Goal: Task Accomplishment & Management: Complete application form

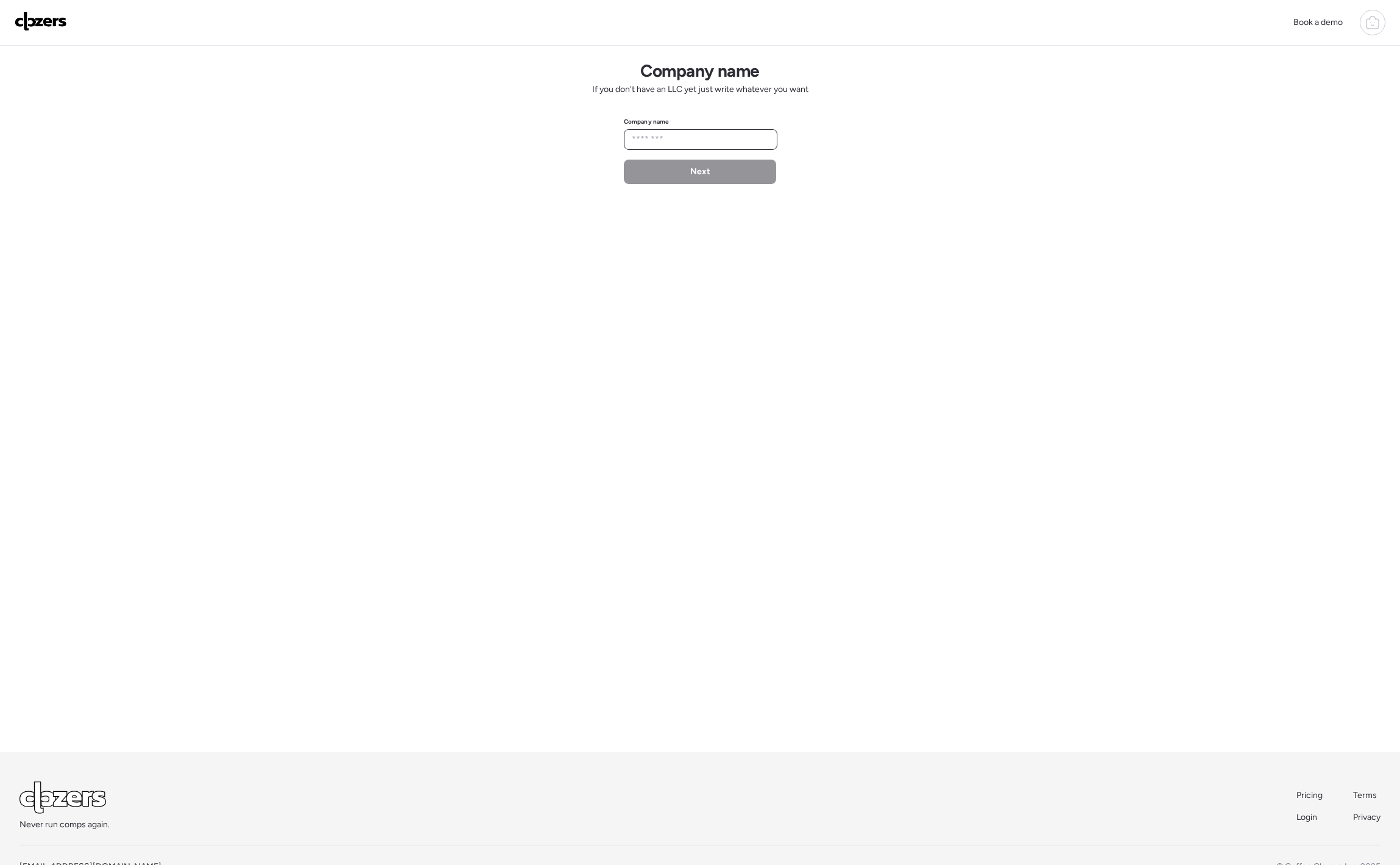
click at [720, 146] on input "text" at bounding box center [700, 139] width 142 height 17
type input "********"
click at [724, 194] on div "Company name If you don't have an LLC yet just write whatever you want Company …" at bounding box center [700, 398] width 1400 height 706
click at [719, 172] on div "Next" at bounding box center [700, 172] width 152 height 24
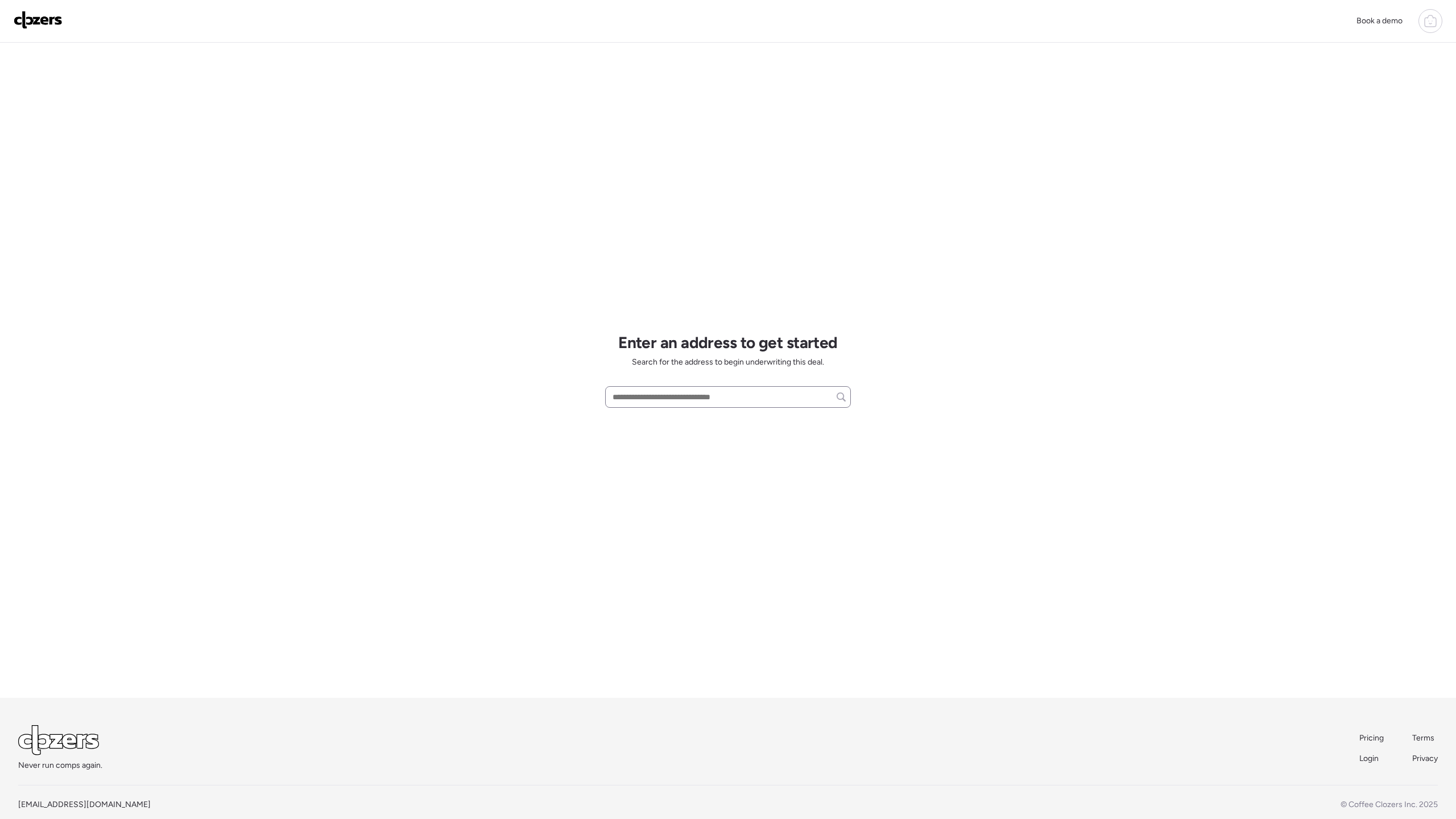
click at [692, 385] on div "Enter an address to get started Search for the address to begin underwriting th…" at bounding box center [728, 370] width 246 height 655
click at [692, 390] on input "text" at bounding box center [728, 397] width 236 height 16
type input "**********"
click at [693, 427] on div "3511 Loggerhead Way, Wesley Chapel, FL, 33544" at bounding box center [728, 417] width 246 height 21
click at [692, 385] on input "text" at bounding box center [728, 383] width 236 height 16
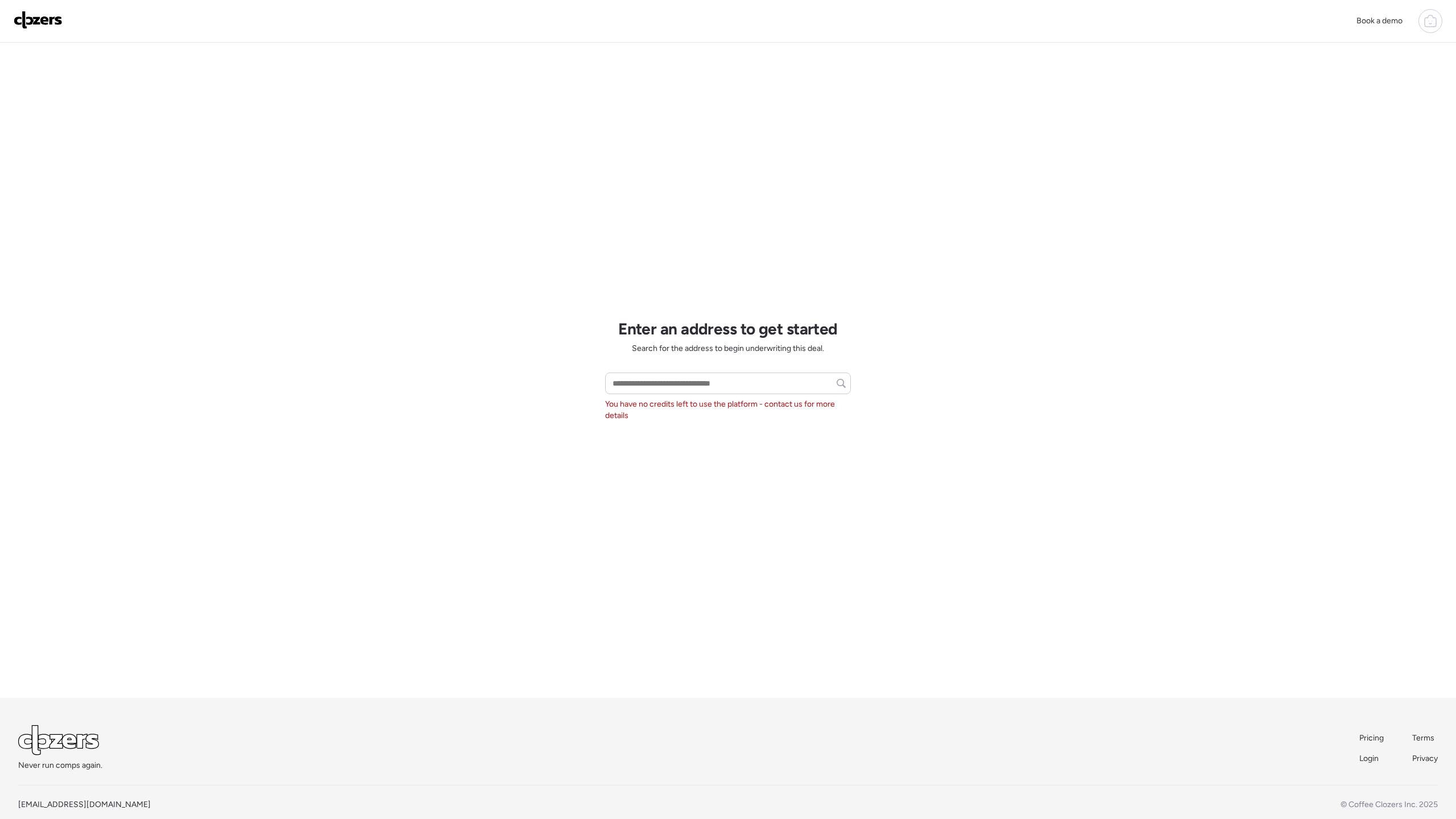
click at [1306, 730] on div "Never run comps again. Pricing Terms Login Privacy" at bounding box center [728, 747] width 1420 height 46
click at [1306, 733] on link "Pricing" at bounding box center [1372, 738] width 26 height 11
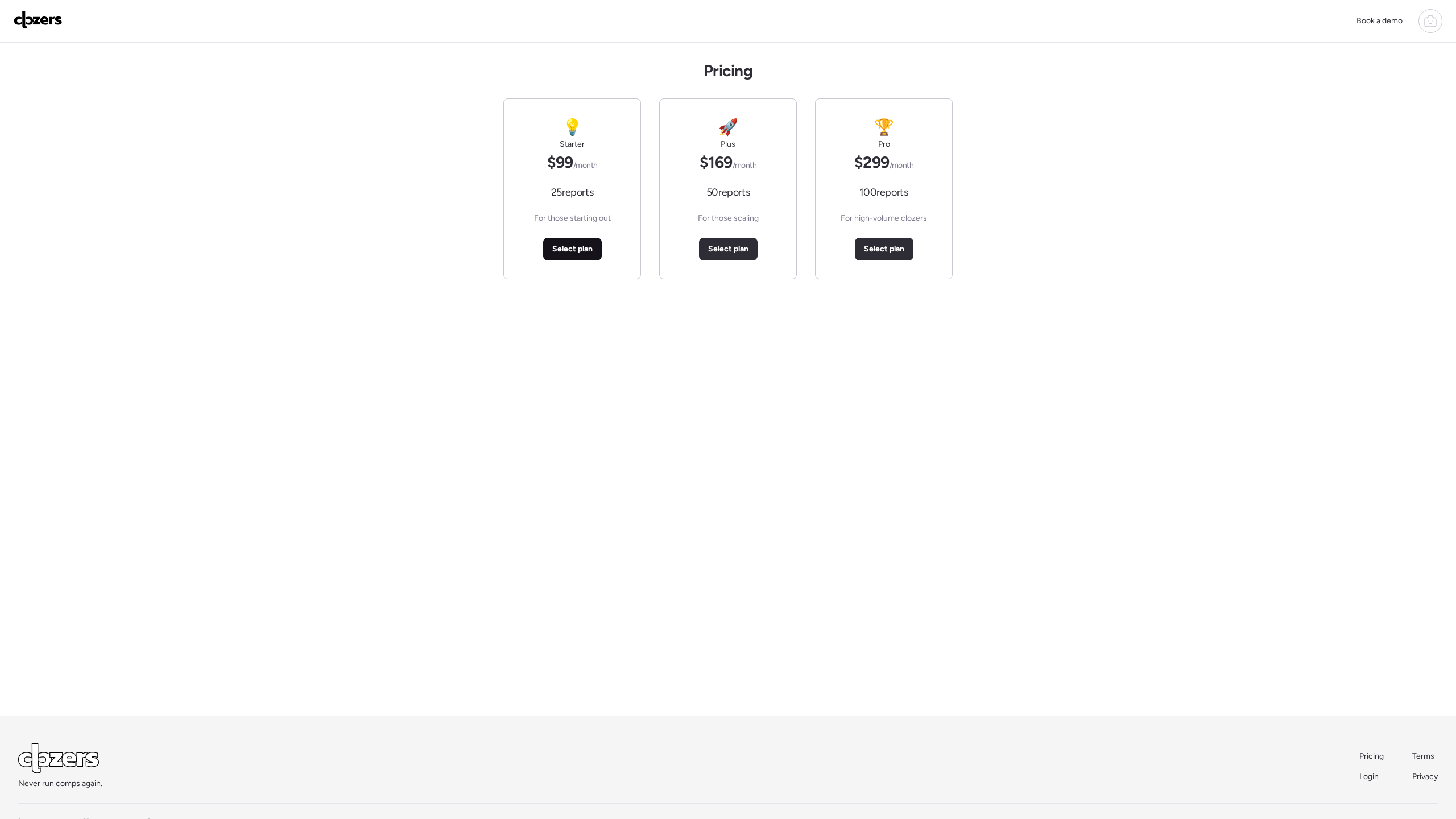
click at [573, 239] on div "Select plan" at bounding box center [572, 249] width 59 height 23
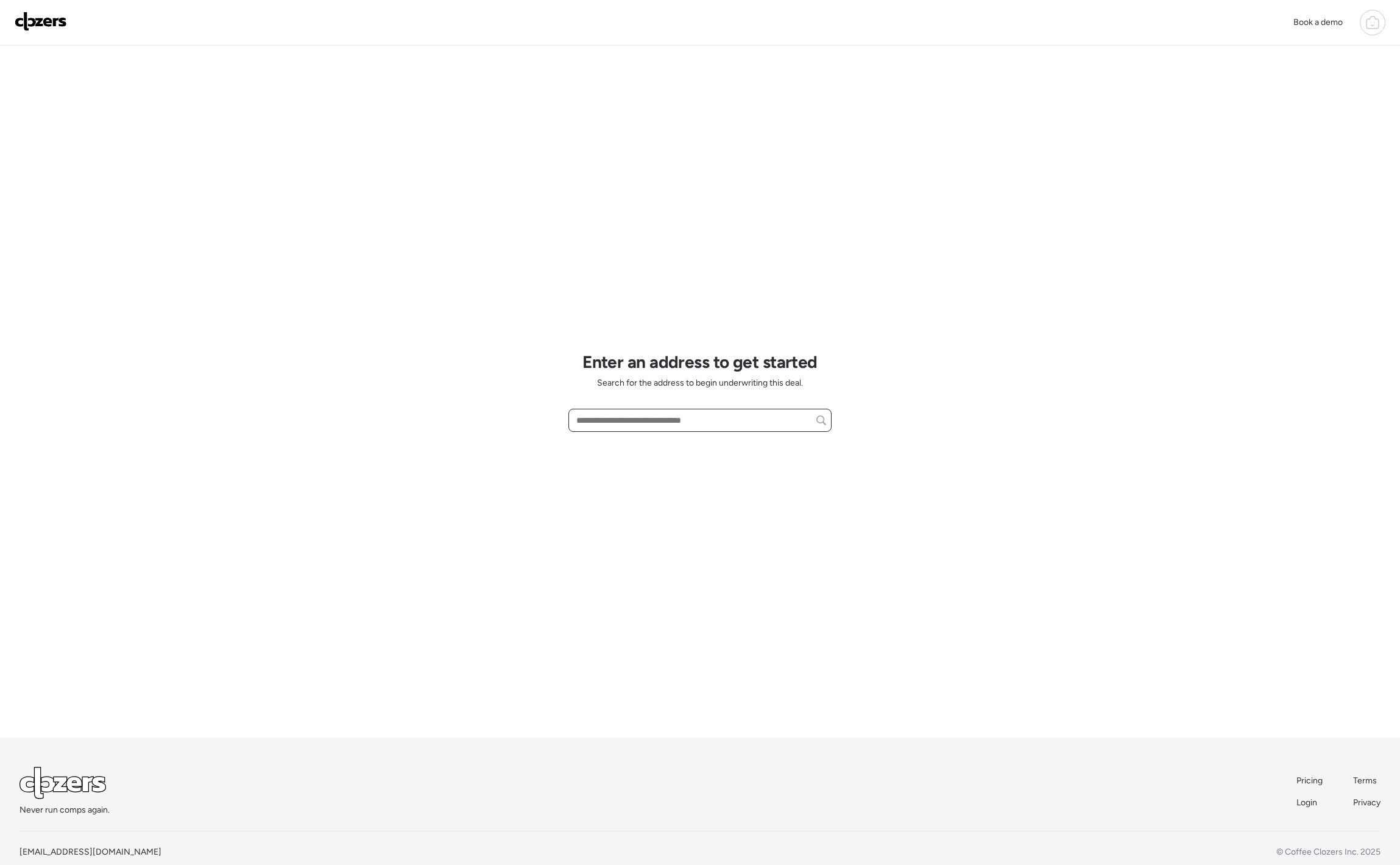
click at [745, 422] on input "text" at bounding box center [700, 420] width 252 height 17
click at [705, 440] on span "[STREET_ADDRESS][PERSON_NAME]" at bounding box center [647, 442] width 148 height 12
type input "**********"
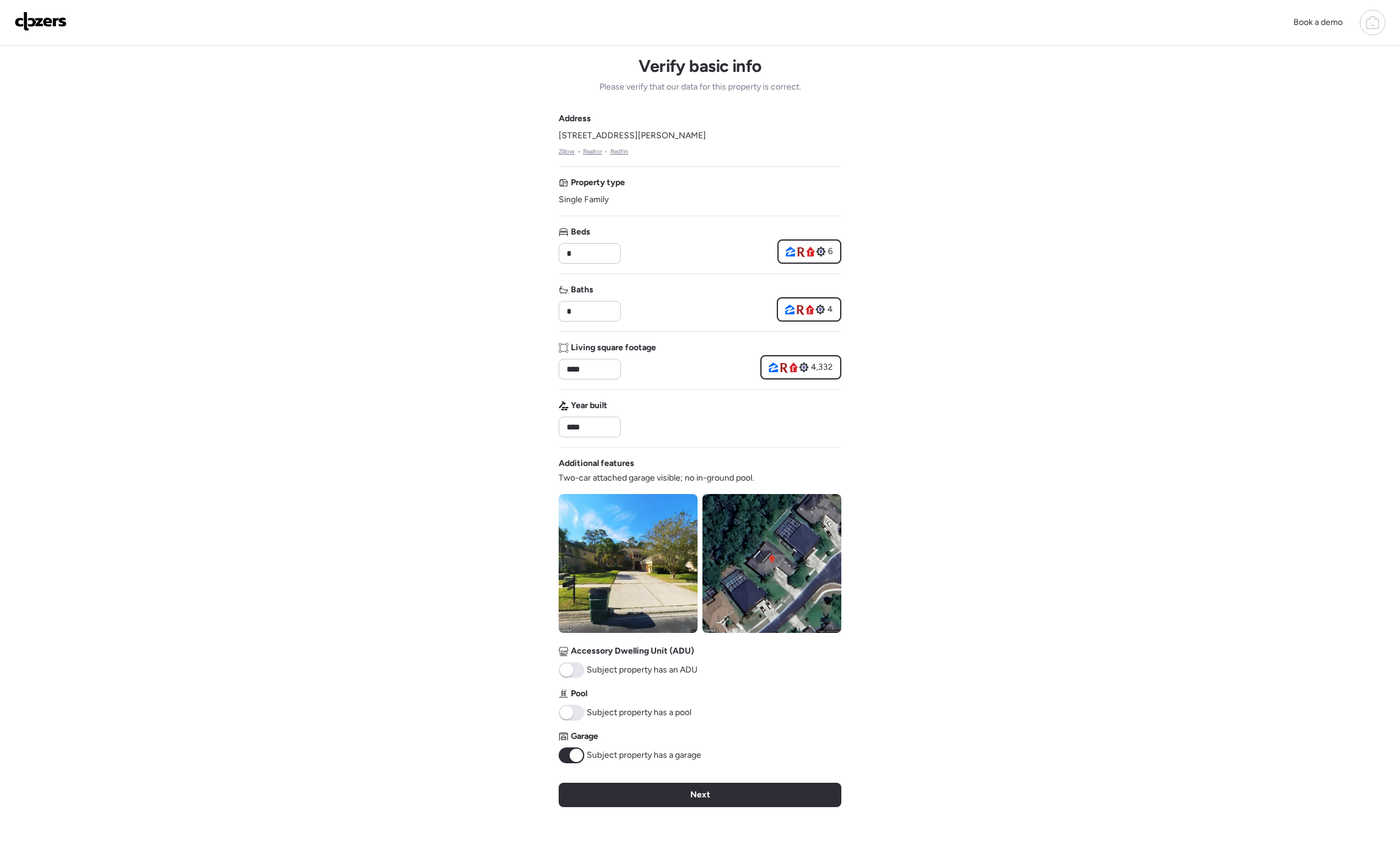
click at [825, 318] on div "4" at bounding box center [808, 309] width 65 height 24
click at [825, 312] on div "4" at bounding box center [809, 309] width 47 height 12
click at [812, 236] on div "Beds * 6" at bounding box center [700, 245] width 283 height 38
click at [812, 246] on div "6" at bounding box center [809, 252] width 47 height 12
click at [819, 382] on div "Address [STREET_ADDRESS][PERSON_NAME] • Realtor • Redfin Property type Single F…" at bounding box center [700, 438] width 283 height 651
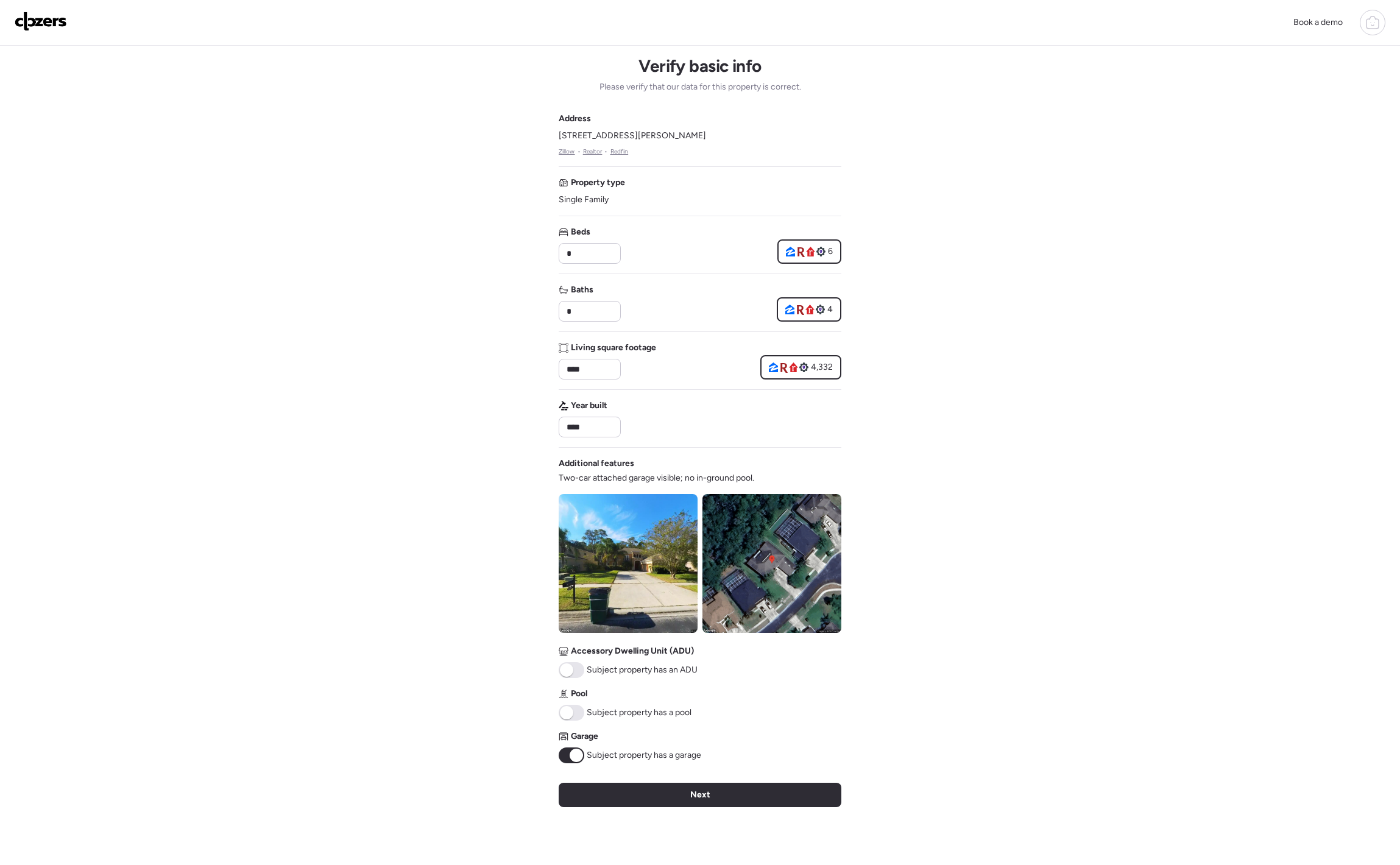
click at [819, 378] on div "4,332" at bounding box center [801, 367] width 81 height 24
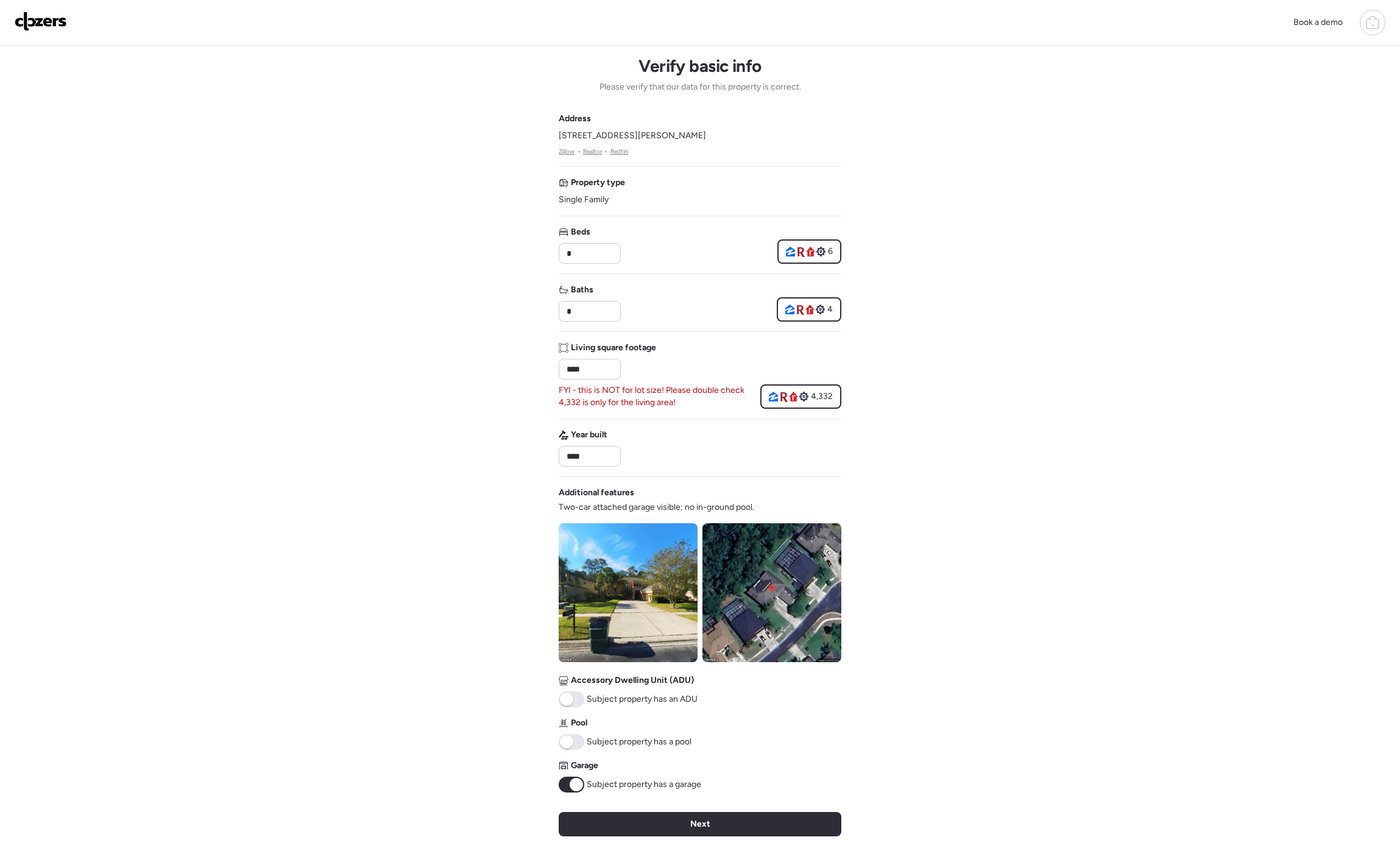
click at [789, 393] on div at bounding box center [789, 396] width 40 height 11
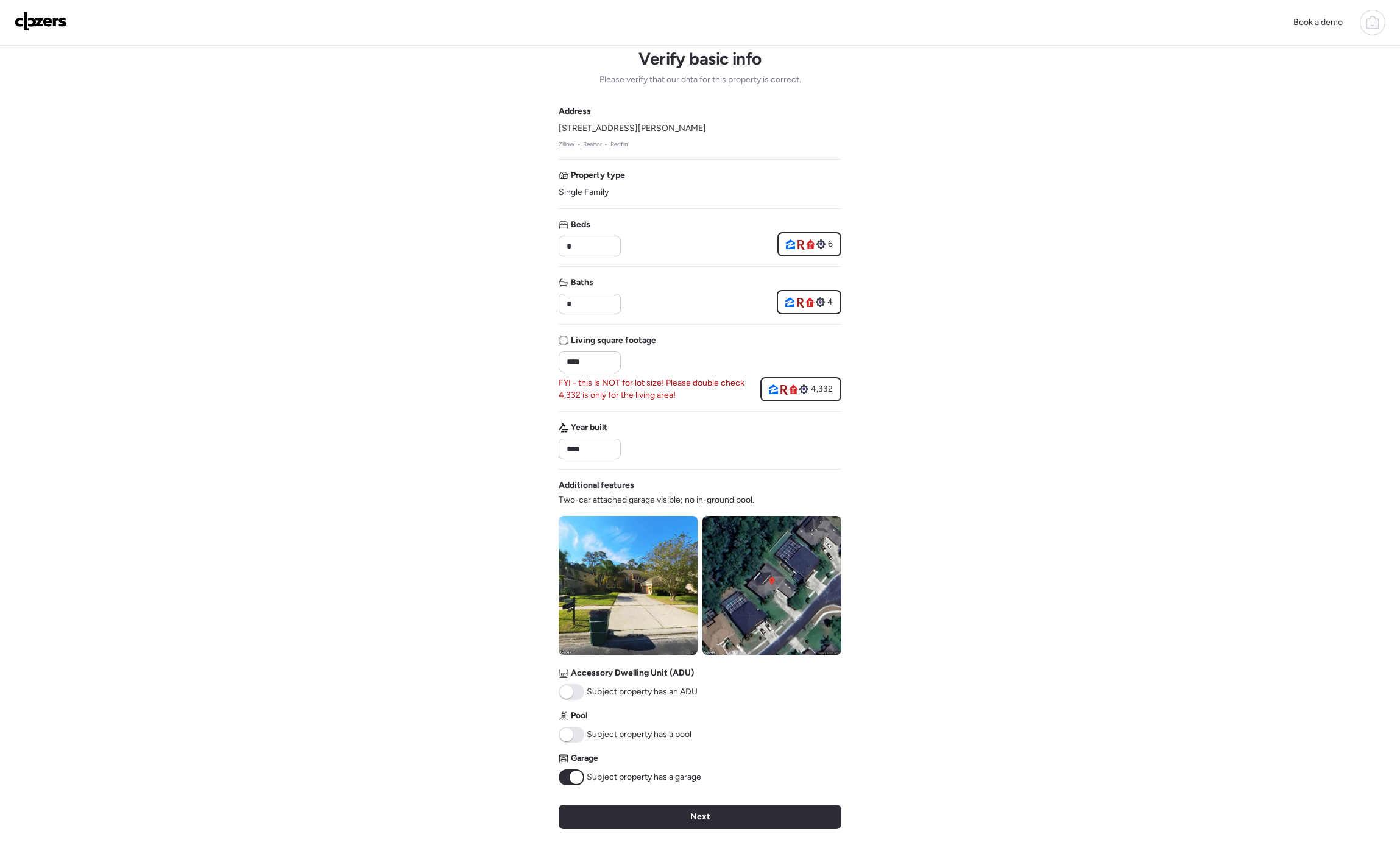
scroll to position [21, 0]
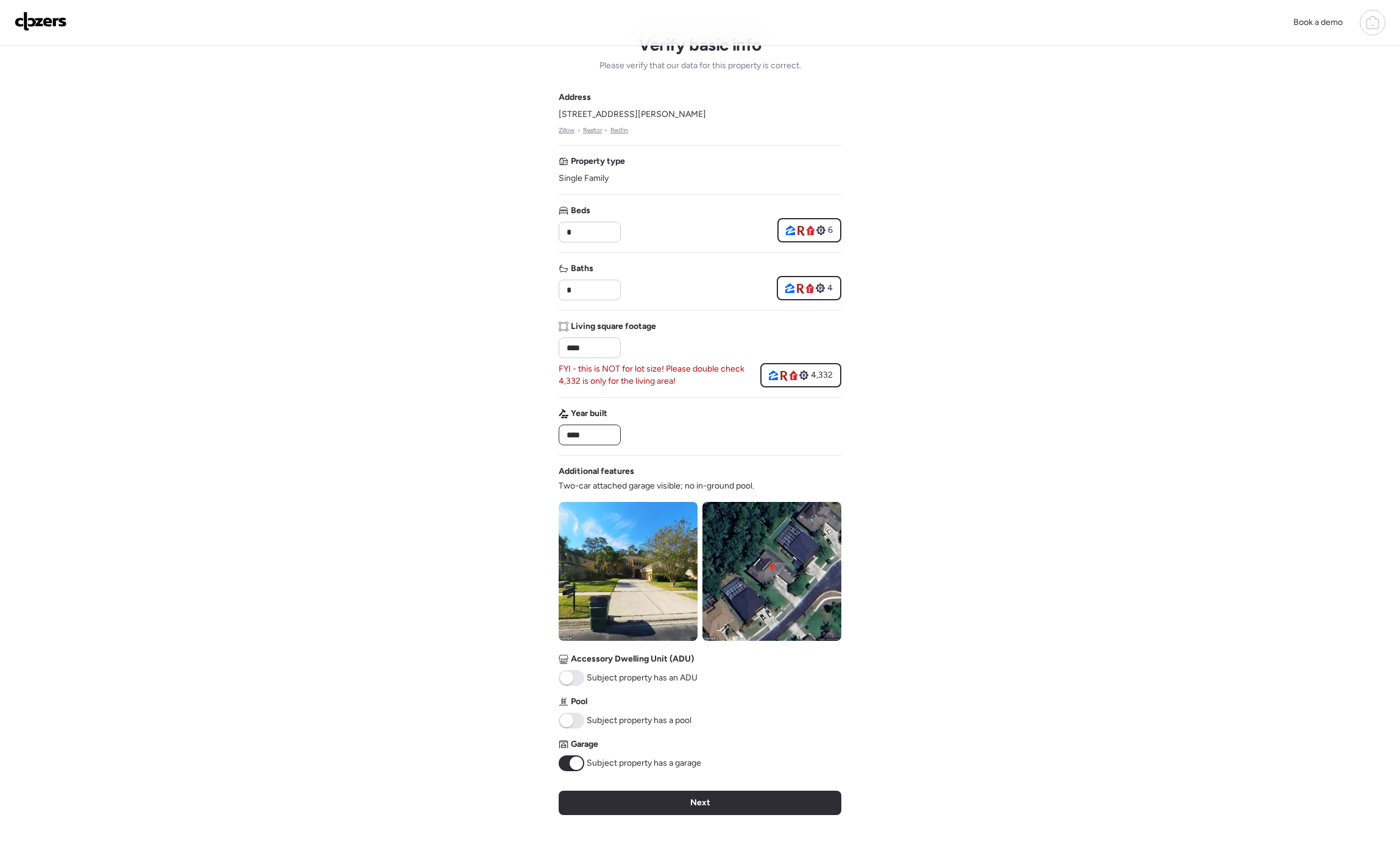
click at [595, 436] on input "****" at bounding box center [589, 435] width 51 height 17
click at [812, 438] on div "Year built ****" at bounding box center [700, 426] width 283 height 38
click at [661, 530] on img at bounding box center [628, 571] width 139 height 139
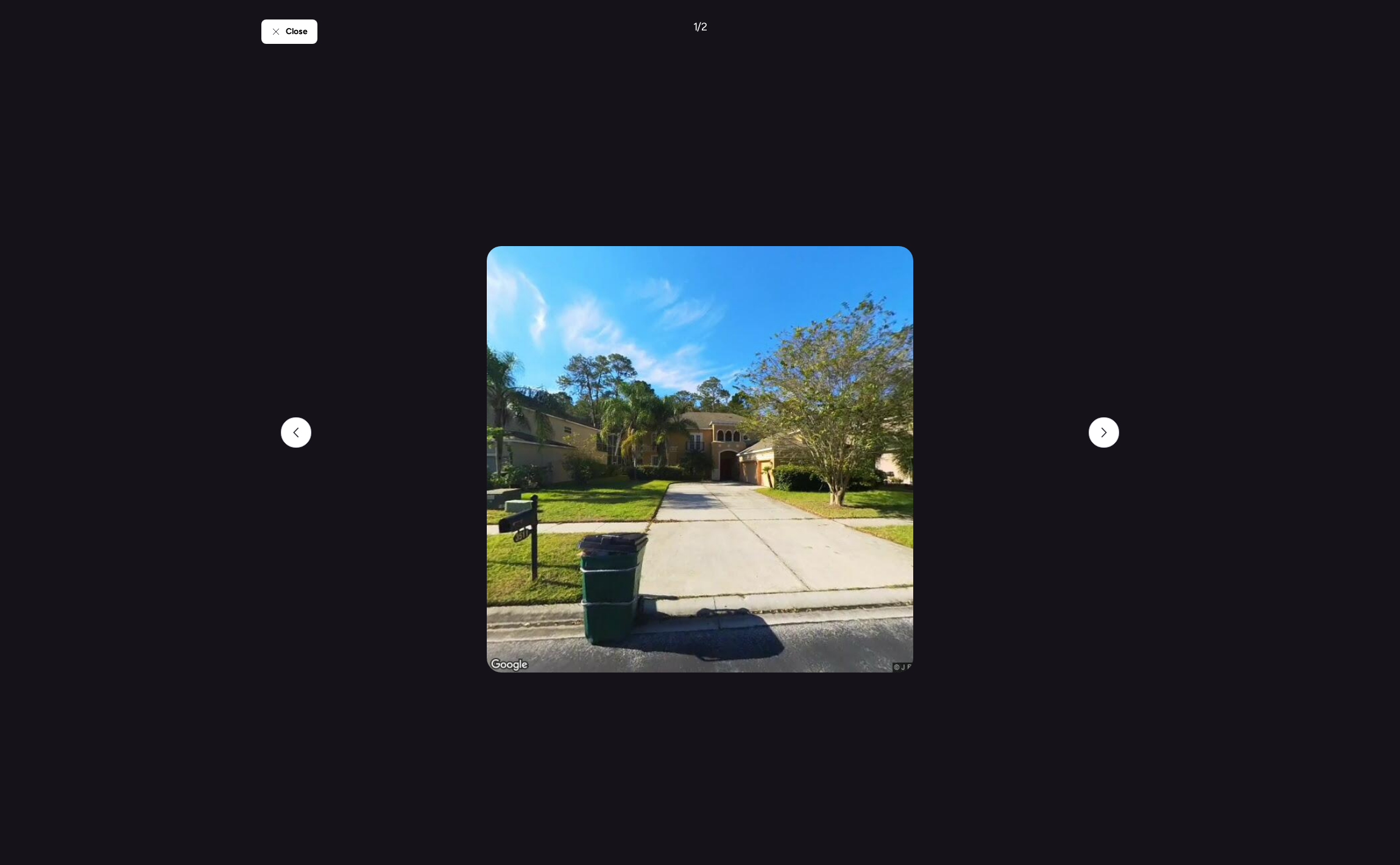
click at [1127, 439] on div "Close 1 / 2" at bounding box center [700, 432] width 878 height 865
click at [1093, 431] on div at bounding box center [1104, 432] width 30 height 30
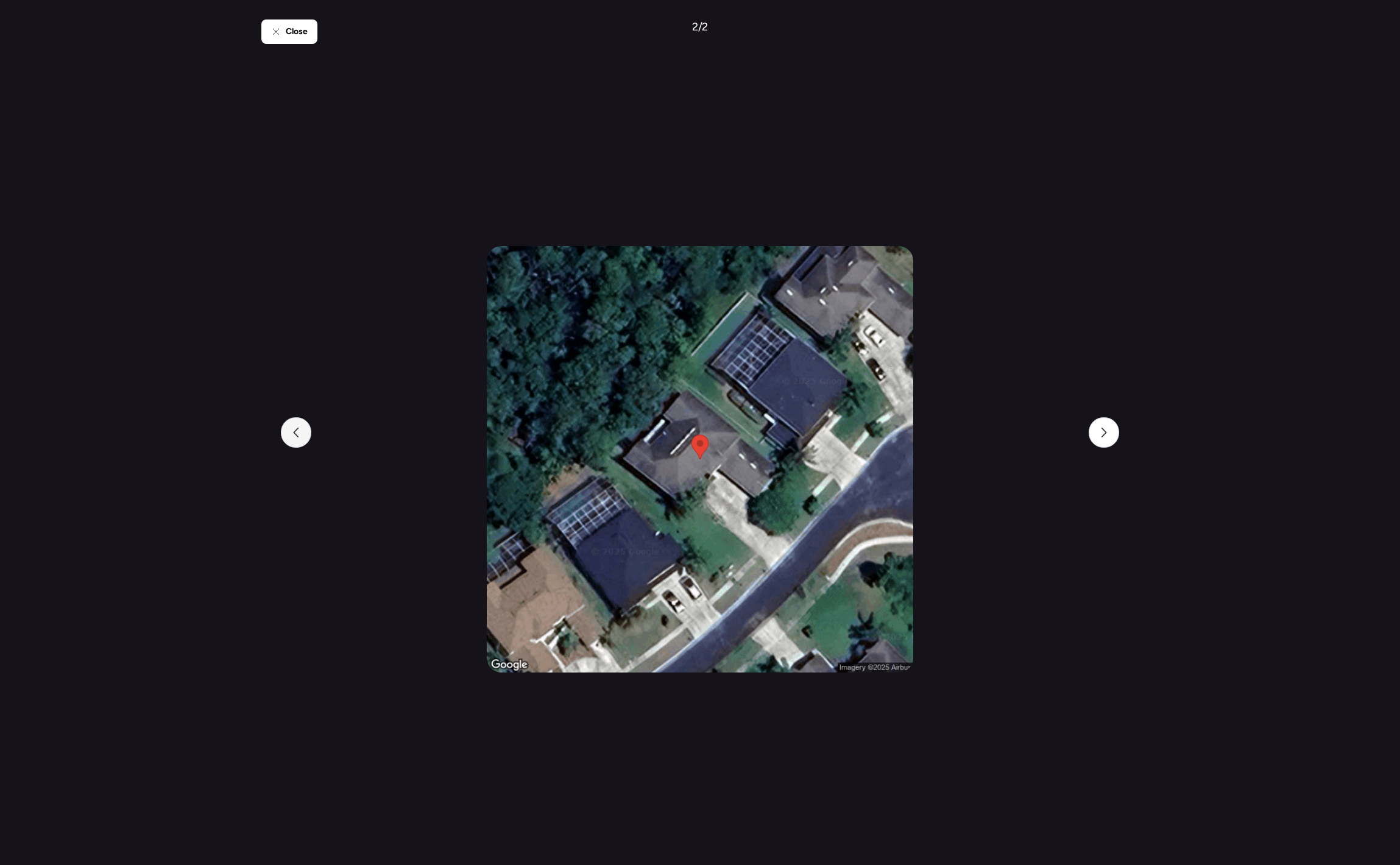
click at [297, 426] on div at bounding box center [296, 432] width 30 height 30
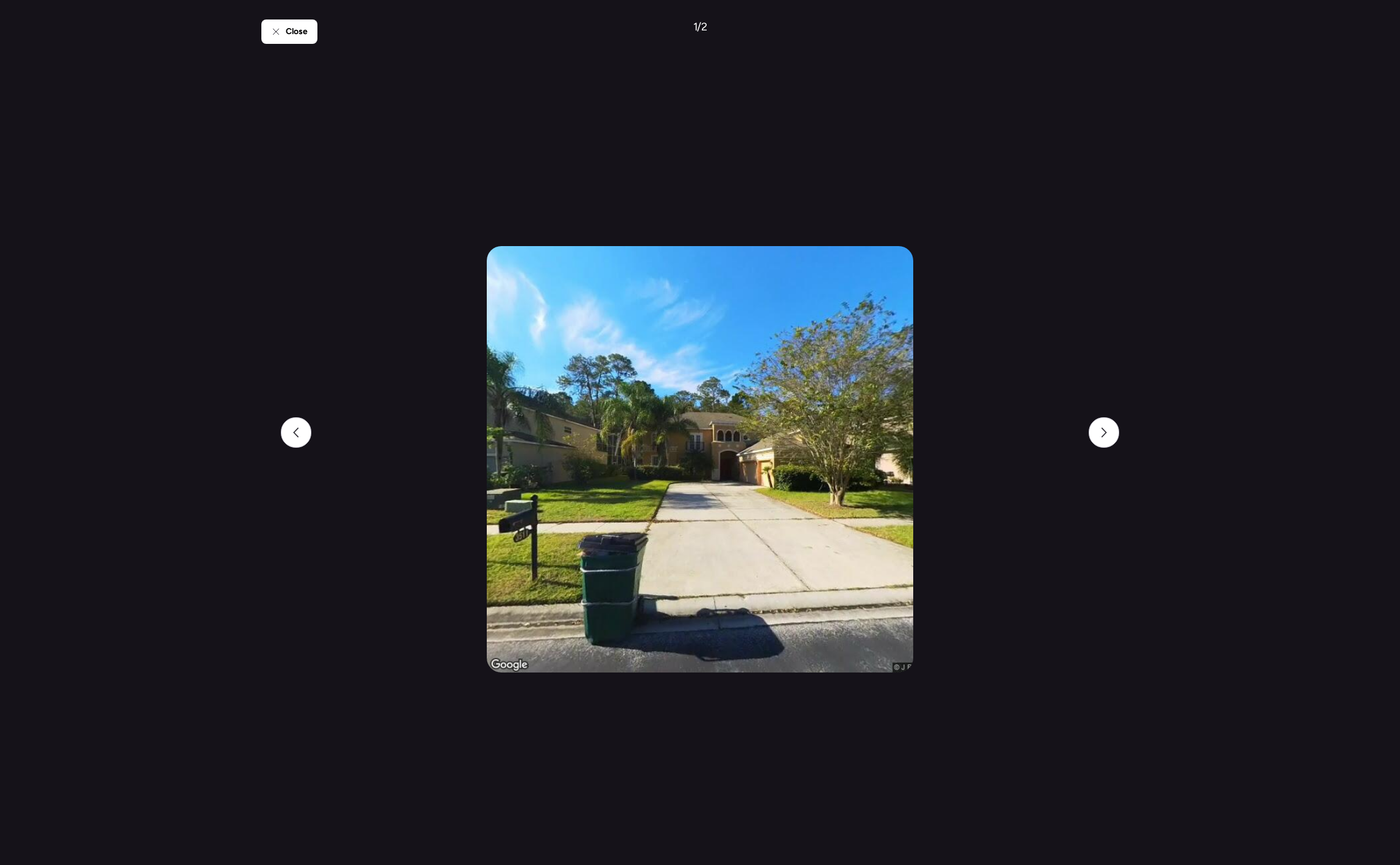
click at [1027, 334] on div "Close 1 / 2" at bounding box center [700, 432] width 878 height 865
click at [1058, 252] on div "Close 1 / 2" at bounding box center [700, 432] width 878 height 865
click at [271, 30] on icon at bounding box center [275, 31] width 10 height 10
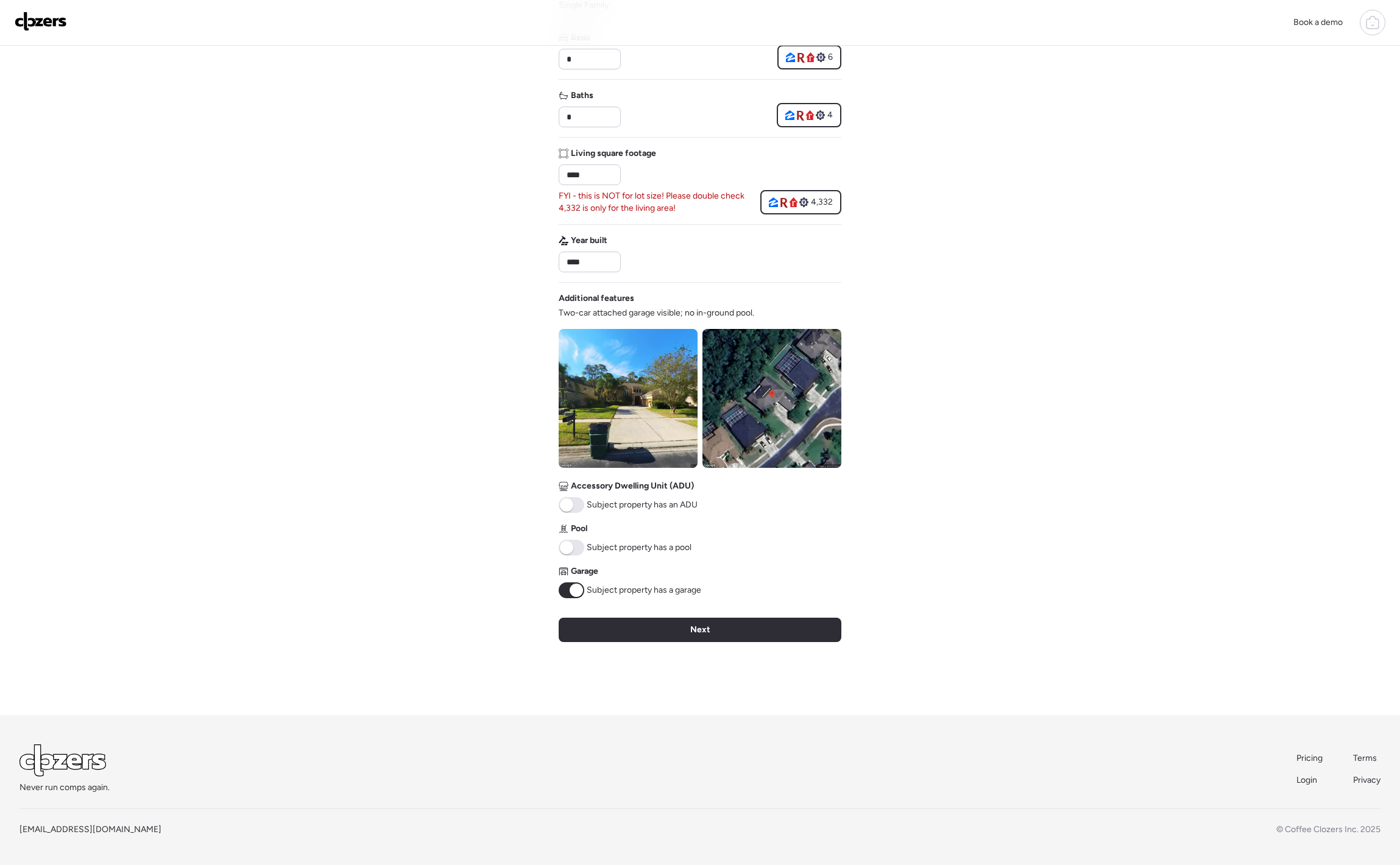
scroll to position [171, 0]
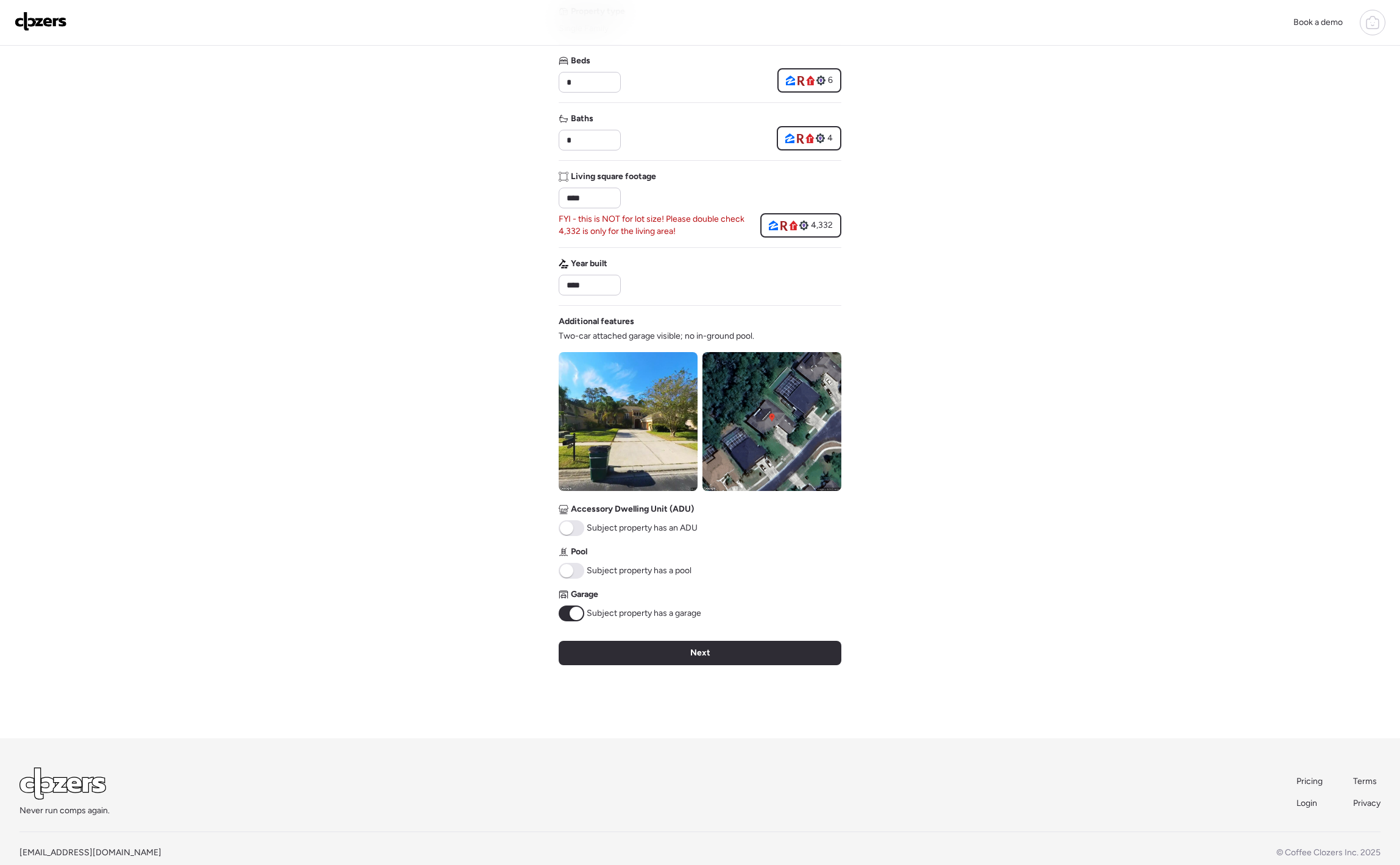
click at [576, 525] on span at bounding box center [572, 528] width 26 height 16
click at [576, 525] on span at bounding box center [576, 528] width 14 height 14
click at [576, 577] on span at bounding box center [572, 570] width 26 height 16
click at [574, 575] on span at bounding box center [576, 571] width 14 height 14
click at [697, 648] on span "Next" at bounding box center [700, 653] width 20 height 12
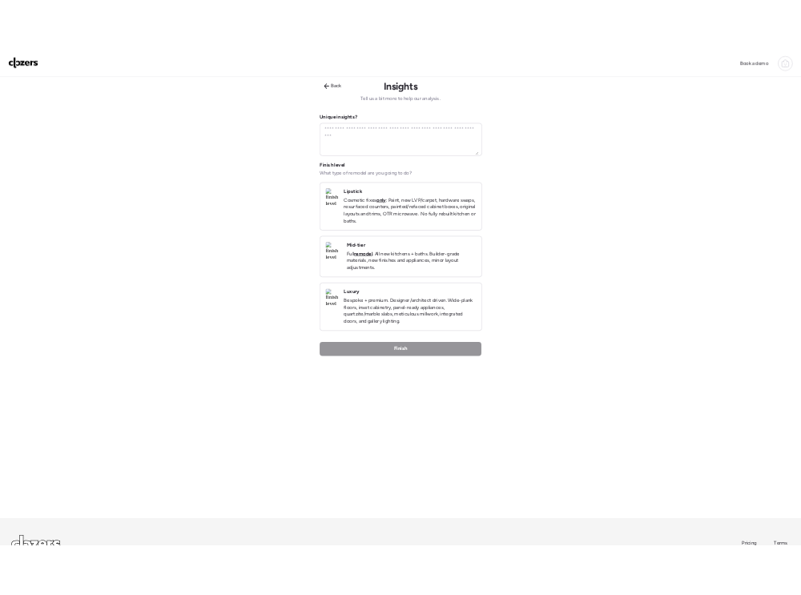
scroll to position [0, 0]
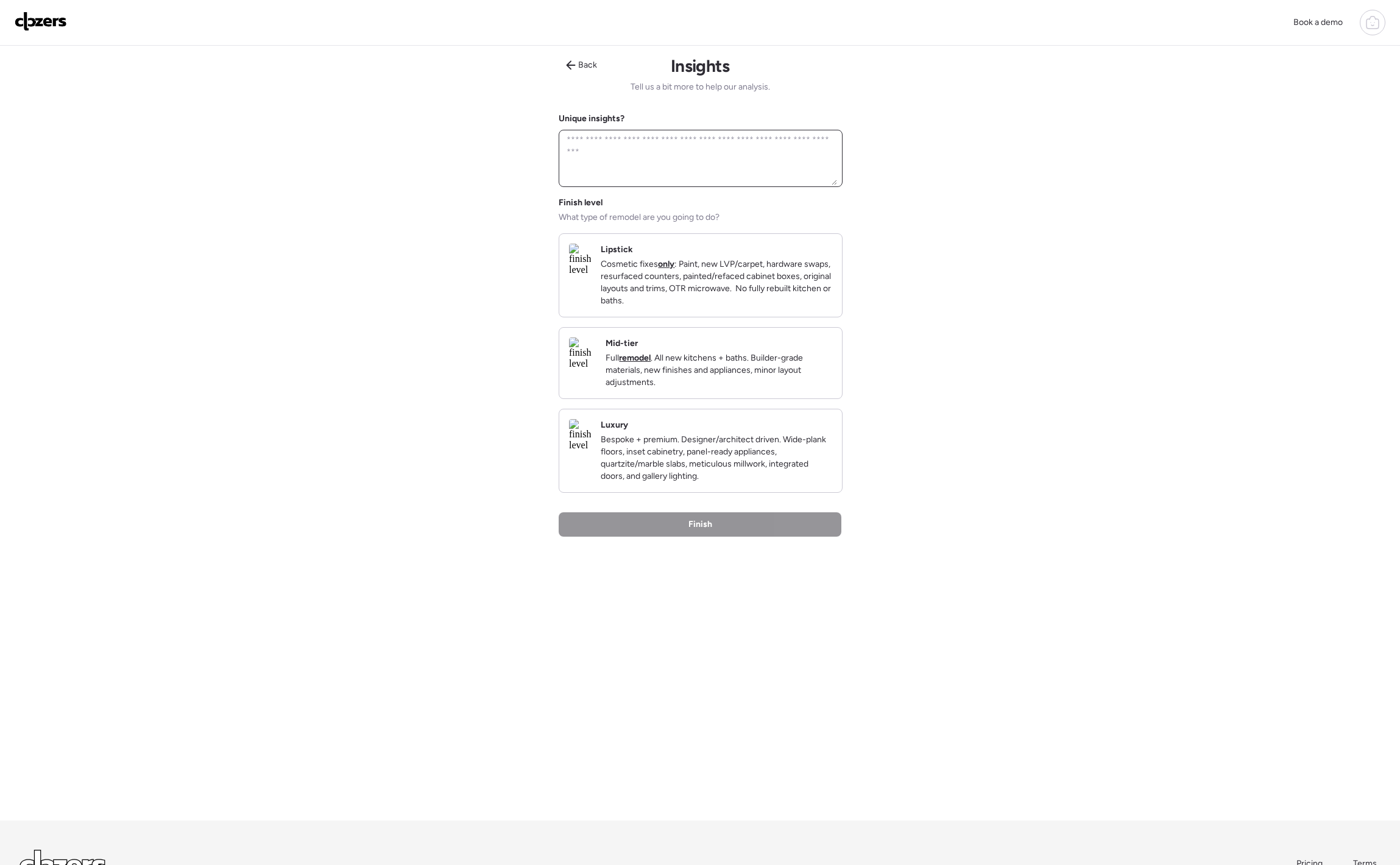
click at [605, 166] on textarea at bounding box center [700, 158] width 273 height 53
type textarea "**********"
click at [703, 307] on p "Cosmetic fixes only : Paint, new LVP/carpet, hardware swaps, resurfaced counter…" at bounding box center [716, 283] width 231 height 49
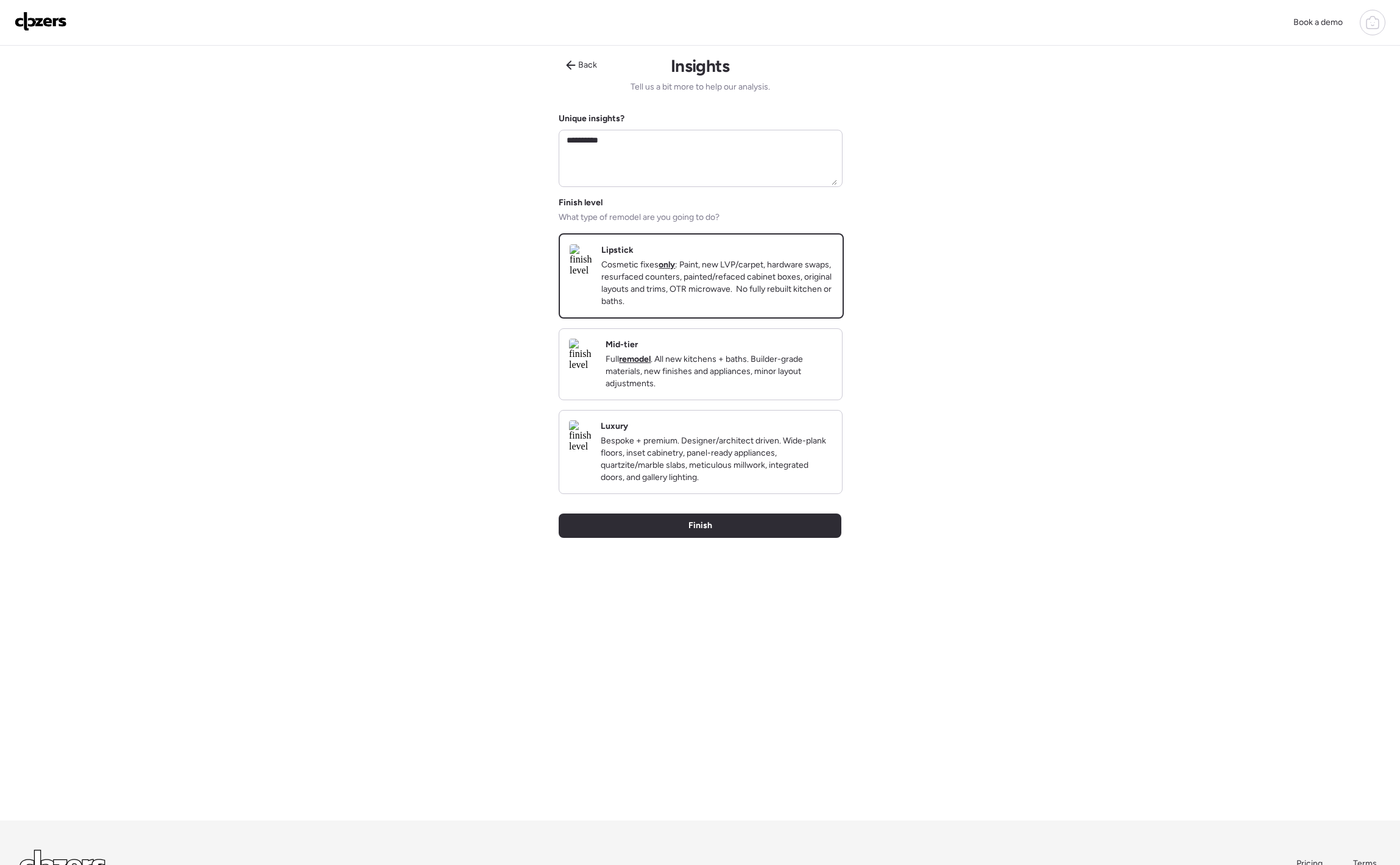
click at [652, 128] on div "**********" at bounding box center [700, 150] width 283 height 74
click at [652, 127] on div "**********" at bounding box center [700, 150] width 283 height 74
click at [651, 127] on div "**********" at bounding box center [700, 150] width 283 height 74
click at [640, 132] on textarea "**********" at bounding box center [700, 158] width 273 height 53
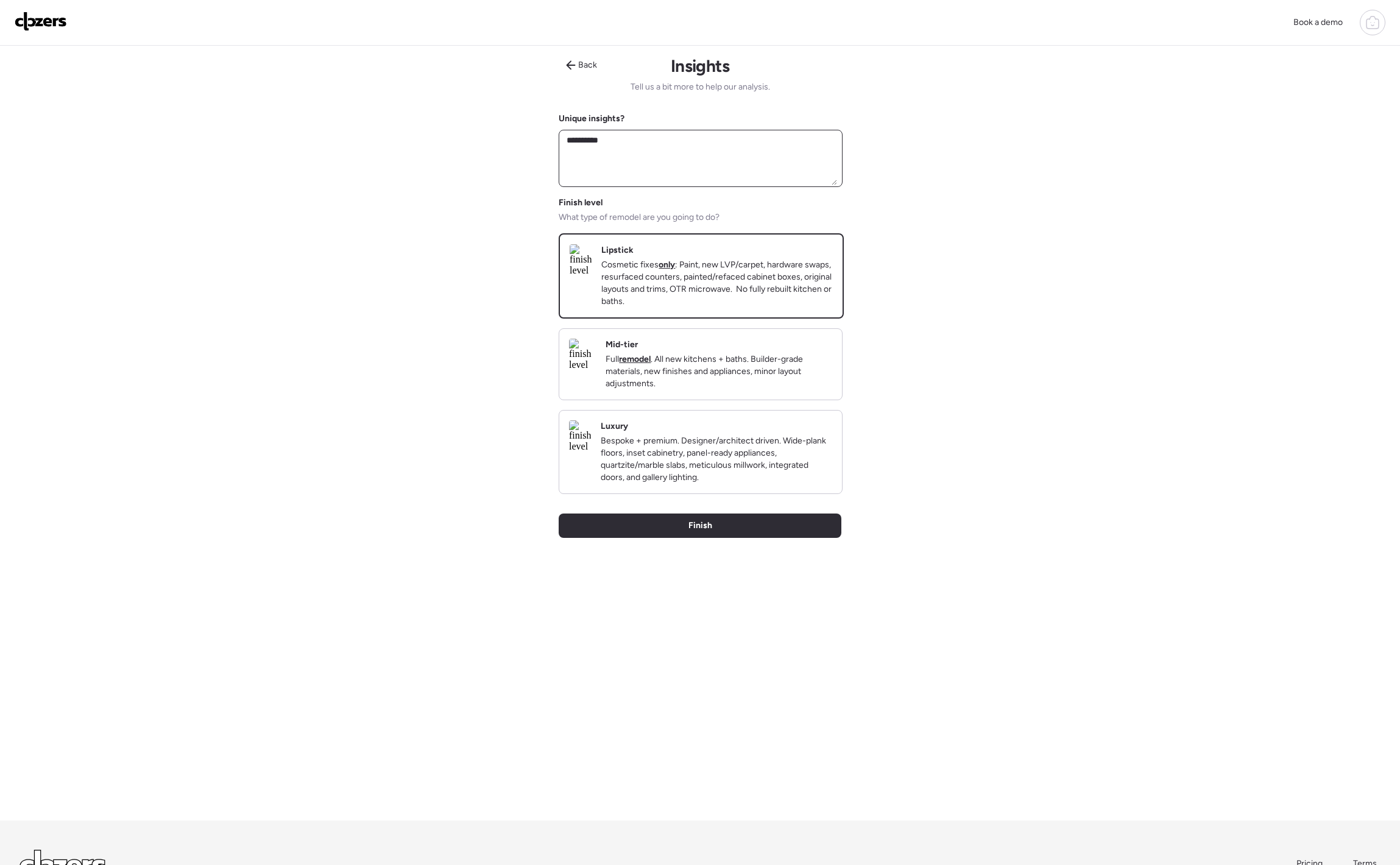
click at [640, 132] on textarea "**********" at bounding box center [700, 158] width 273 height 53
type textarea "*"
type textarea "********"
click at [601, 140] on textarea "********" at bounding box center [700, 158] width 273 height 53
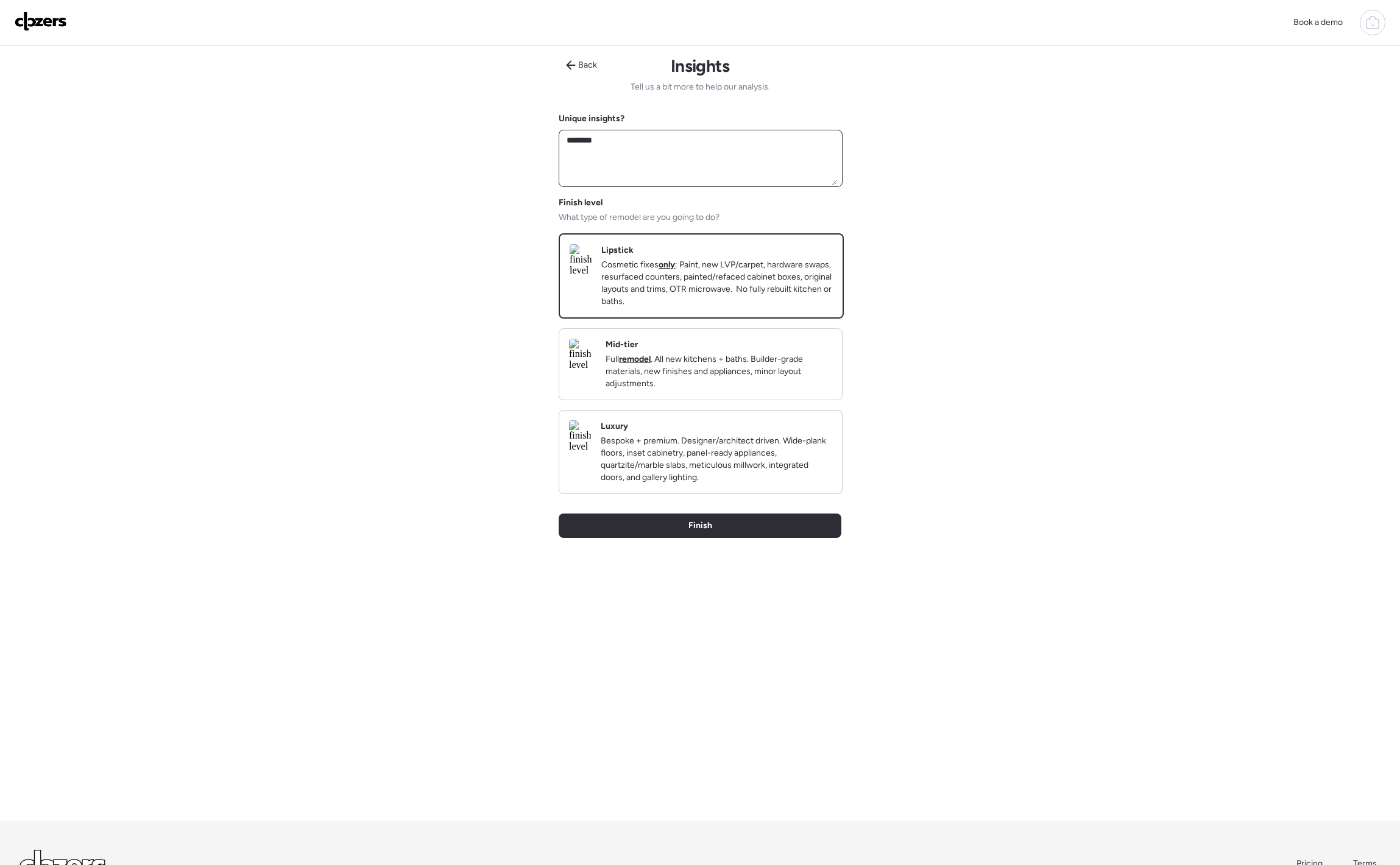
click at [601, 140] on textarea "********" at bounding box center [700, 158] width 273 height 53
click at [963, 166] on div "Book a demo Back Insights Tell us a bit more to help our analysis. Unique insig…" at bounding box center [700, 485] width 1400 height 970
click at [712, 537] on div "Finish" at bounding box center [700, 525] width 283 height 24
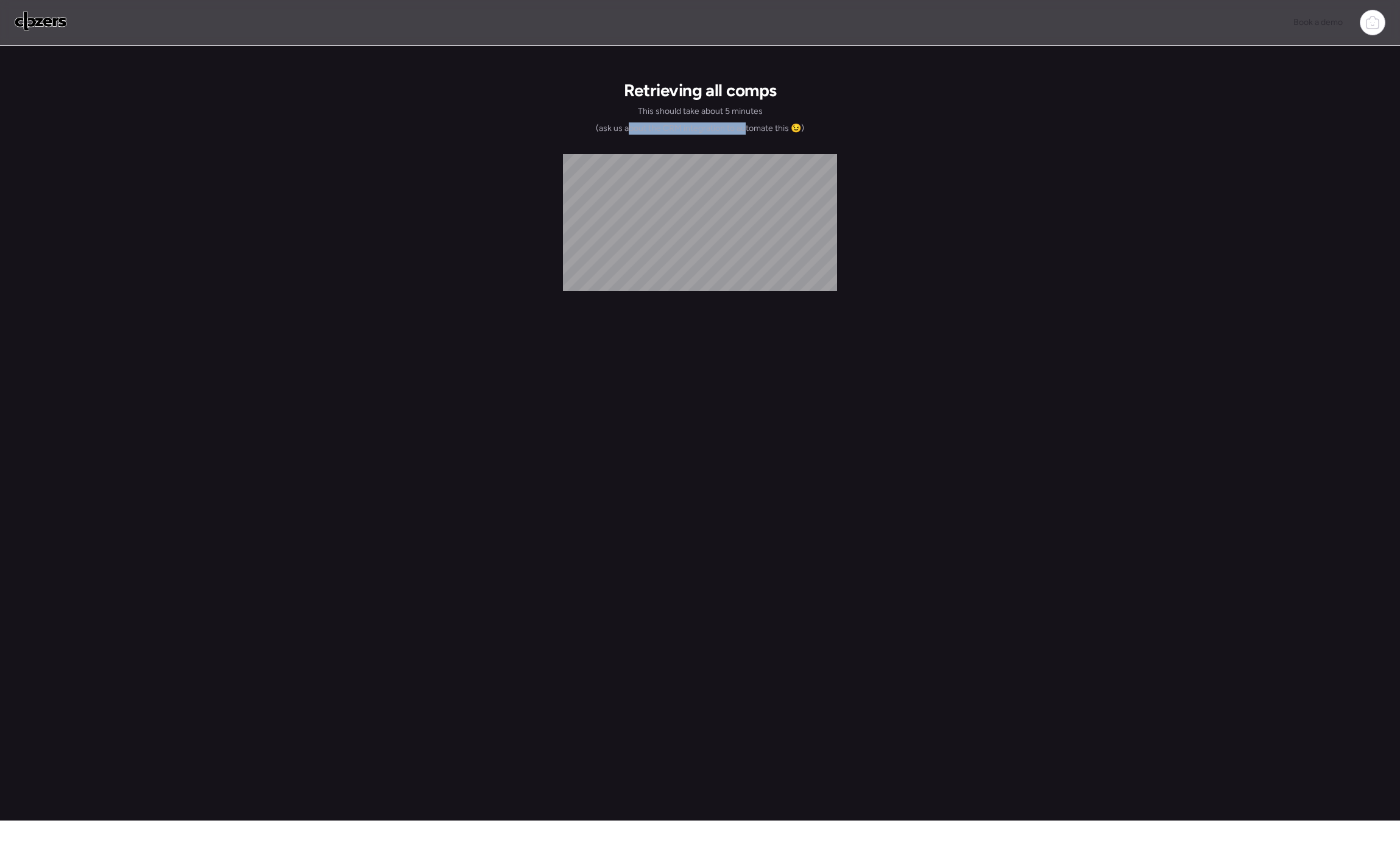
drag, startPoint x: 630, startPoint y: 125, endPoint x: 754, endPoint y: 130, distance: 124.1
click at [753, 130] on span "(ask us about the CRM integration to automate this 😉)" at bounding box center [700, 128] width 208 height 12
click at [860, 135] on div "Book a demo Retrieving all comps This should take about 5 minutes (ask us about…" at bounding box center [700, 410] width 1400 height 820
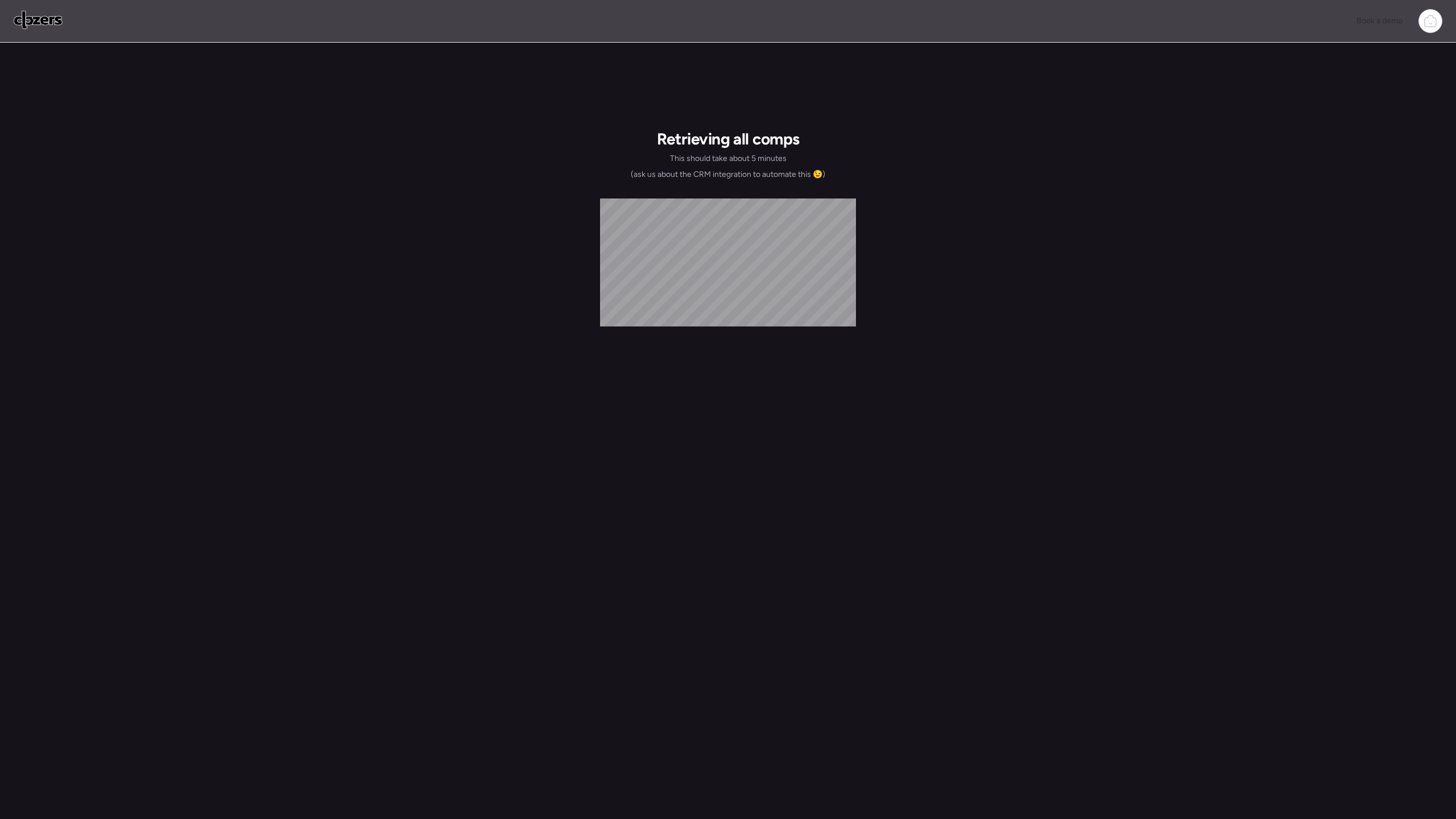
click at [1037, 356] on div "Retrieving all comps This should take about 5 minutes (ask us about the CRM int…" at bounding box center [728, 504] width 1456 height 923
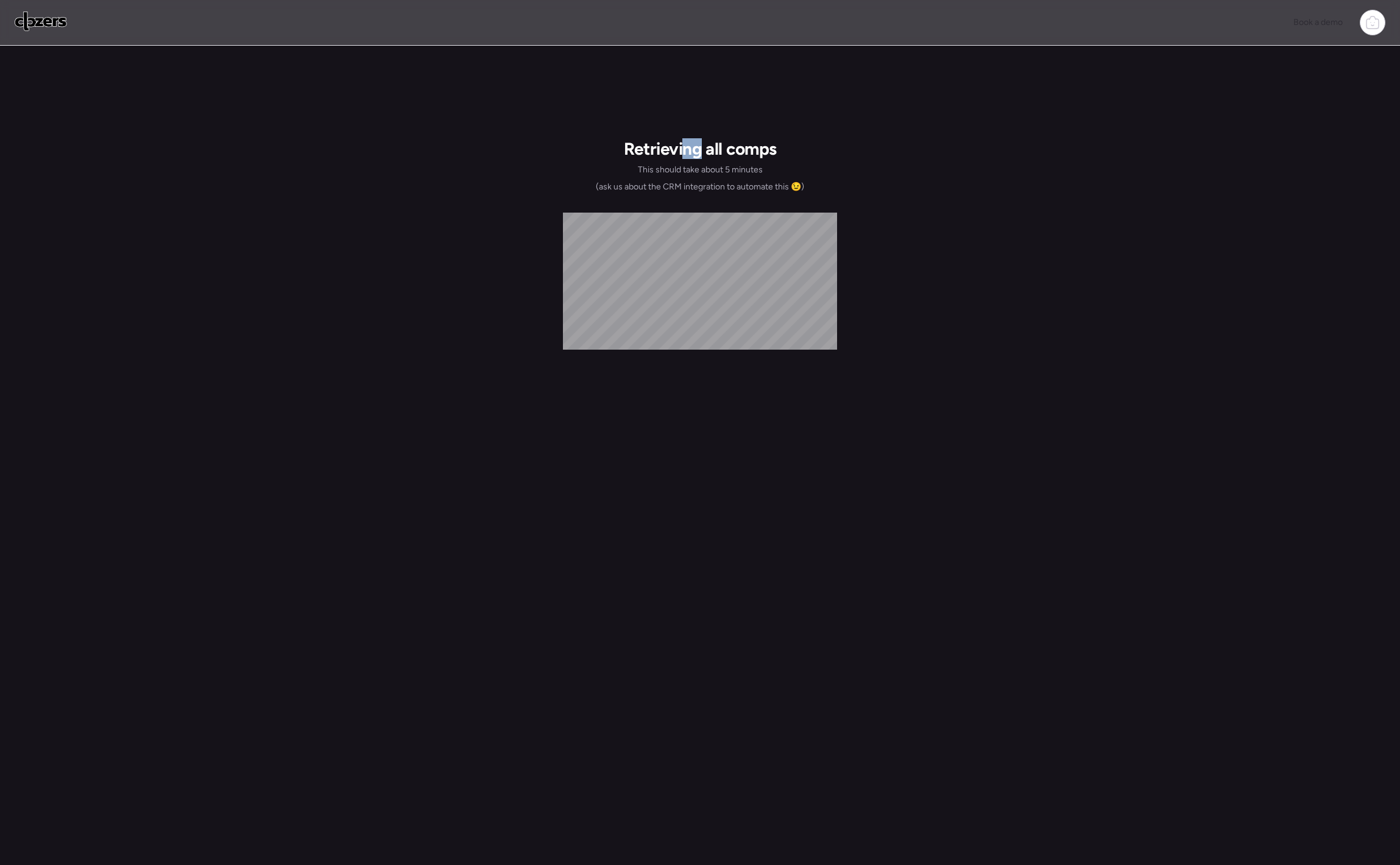
click at [684, 148] on h1 "Retrieving all comps" at bounding box center [700, 148] width 153 height 21
click at [762, 296] on div "Retrieving all comps This should take about 5 minutes (ask us about the CRM int…" at bounding box center [700, 559] width 274 height 889
drag, startPoint x: 905, startPoint y: 198, endPoint x: 743, endPoint y: 173, distance: 163.9
click at [901, 195] on div "Retrieving all comps This should take about 5 minutes (ask us about the CRM int…" at bounding box center [700, 534] width 1400 height 977
click at [743, 173] on span "This should take about 5 minutes" at bounding box center [700, 170] width 125 height 12
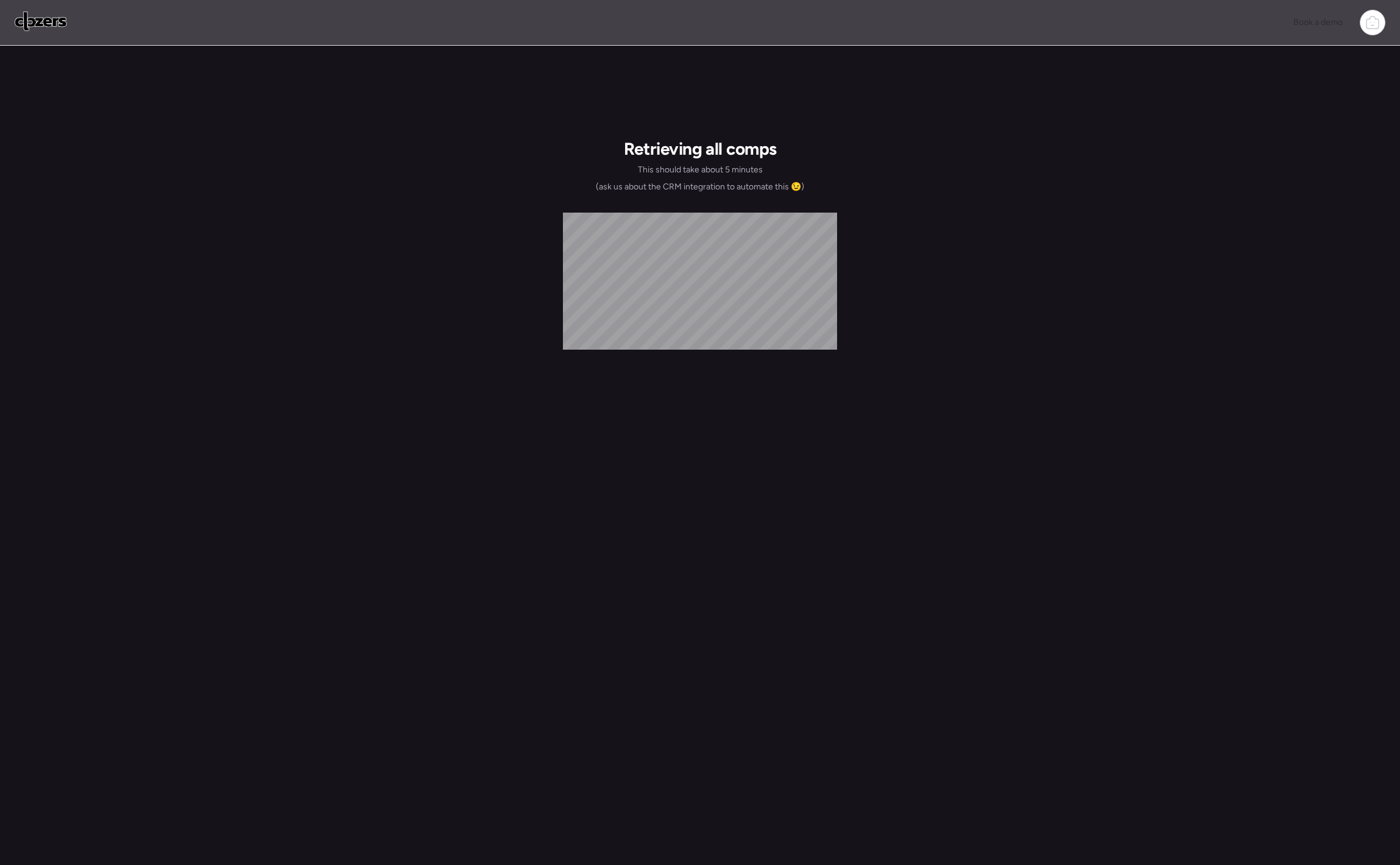
click at [859, 170] on div "Retrieving all comps This should take about 5 minutes (ask us about the CRM int…" at bounding box center [700, 534] width 1400 height 977
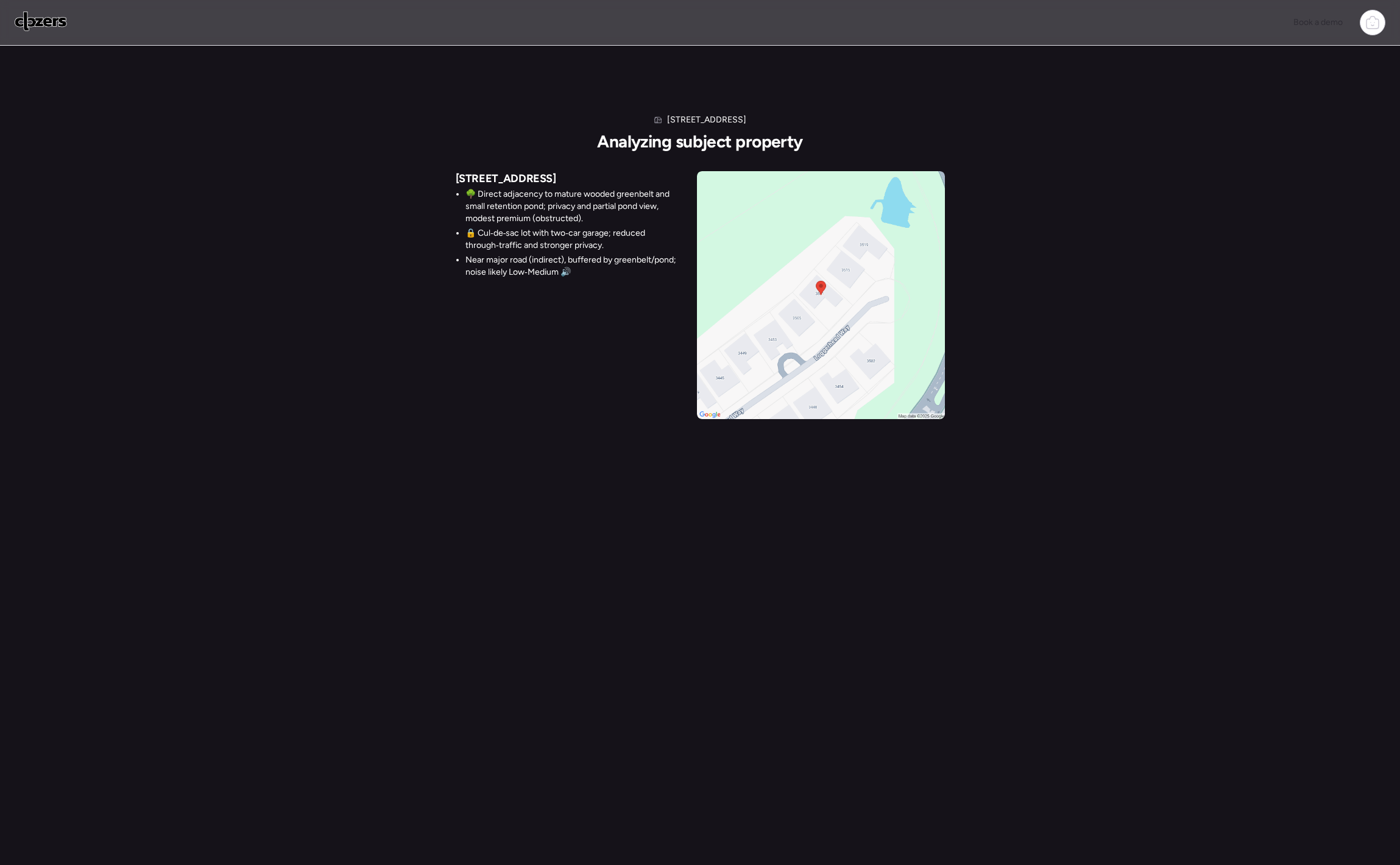
click at [526, 507] on div "[STREET_ADDRESS] Analyzing subject property [STREET_ADDRESS] 🌳 Direct adjacency…" at bounding box center [700, 455] width 1400 height 911
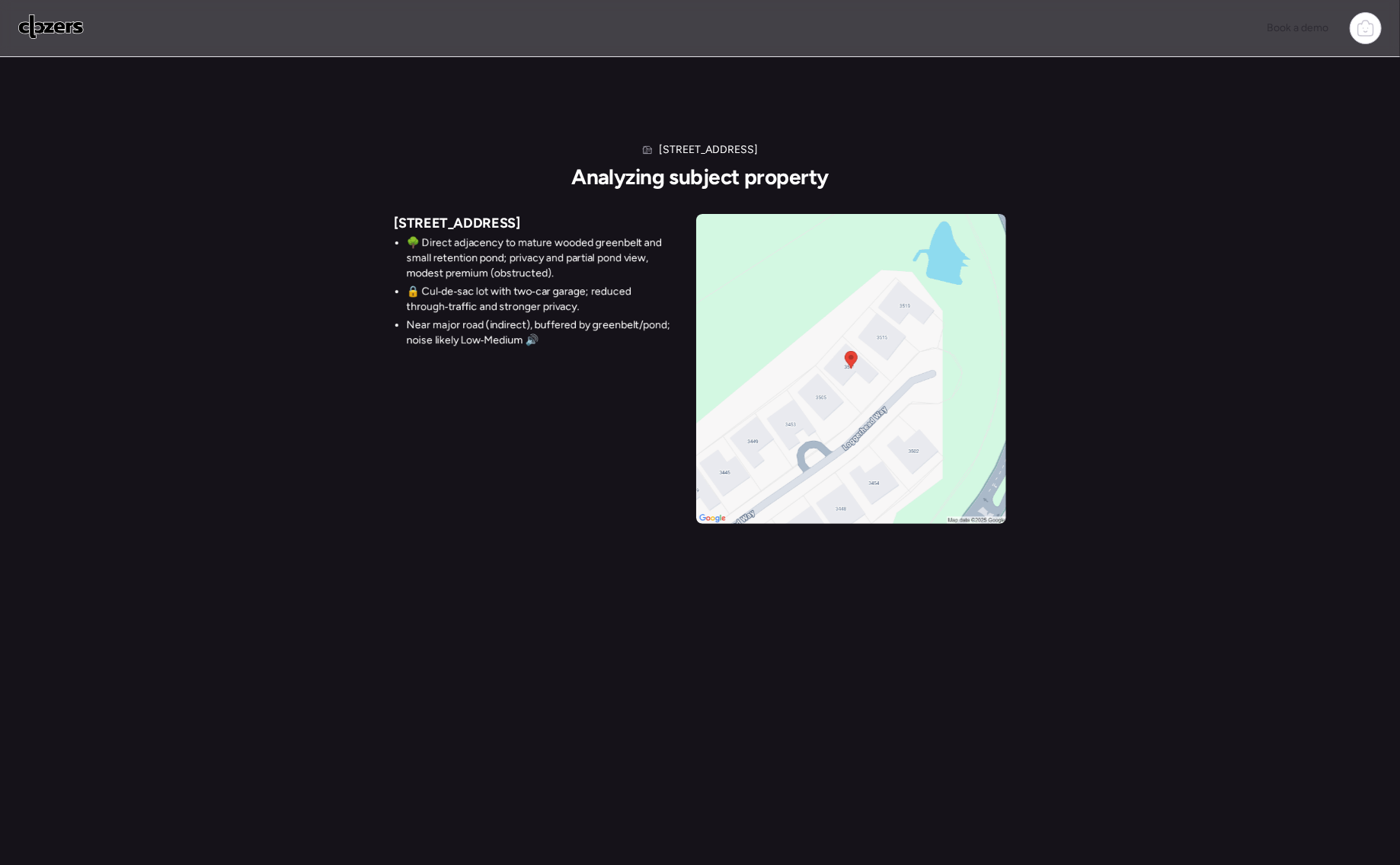
click at [583, 321] on li "Near major road (indirect), buffered by greenbelt/pond; noise likely Low‑Medium…" at bounding box center [546, 333] width 278 height 30
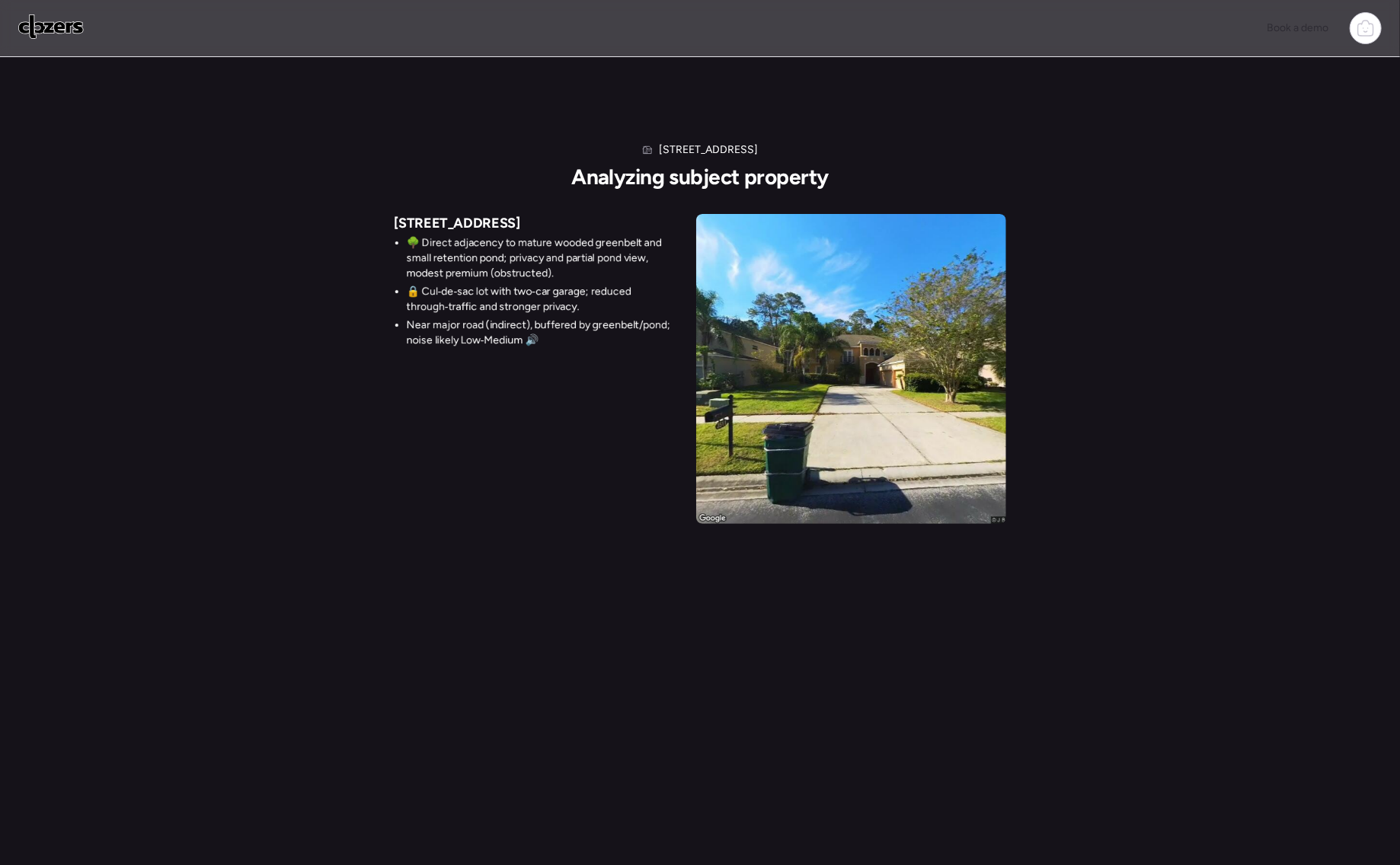
click at [863, 342] on img at bounding box center [851, 369] width 310 height 310
click at [1374, 21] on icon at bounding box center [1366, 28] width 18 height 18
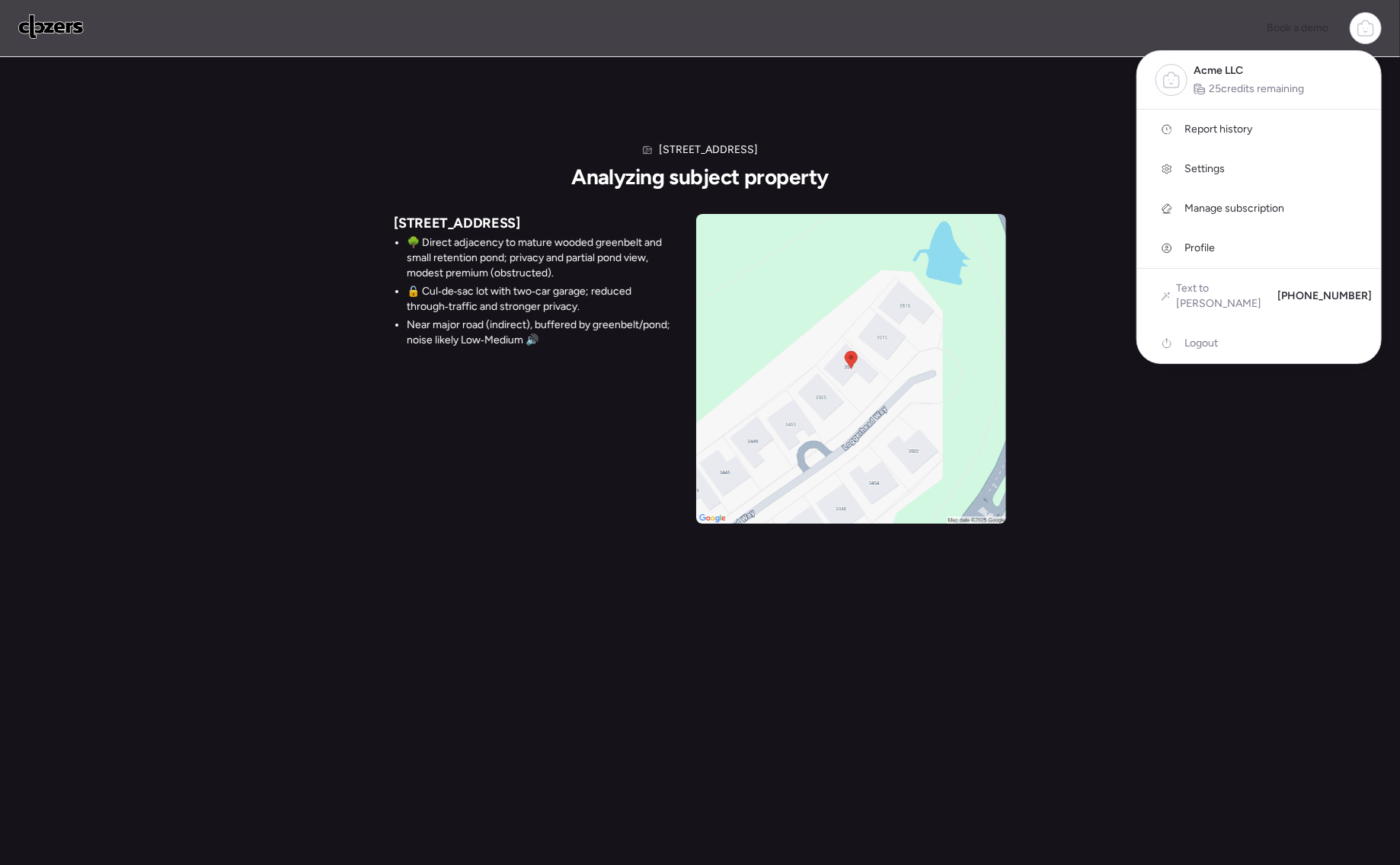
click at [1049, 145] on div "[STREET_ADDRESS] Analyzing subject property [STREET_ADDRESS] 🌳 Direct adjacency…" at bounding box center [700, 302] width 1400 height 491
click at [1030, 144] on div "[STREET_ADDRESS] Analyzing subject property [STREET_ADDRESS] 🌳 Direct adjacency…" at bounding box center [700, 302] width 1400 height 491
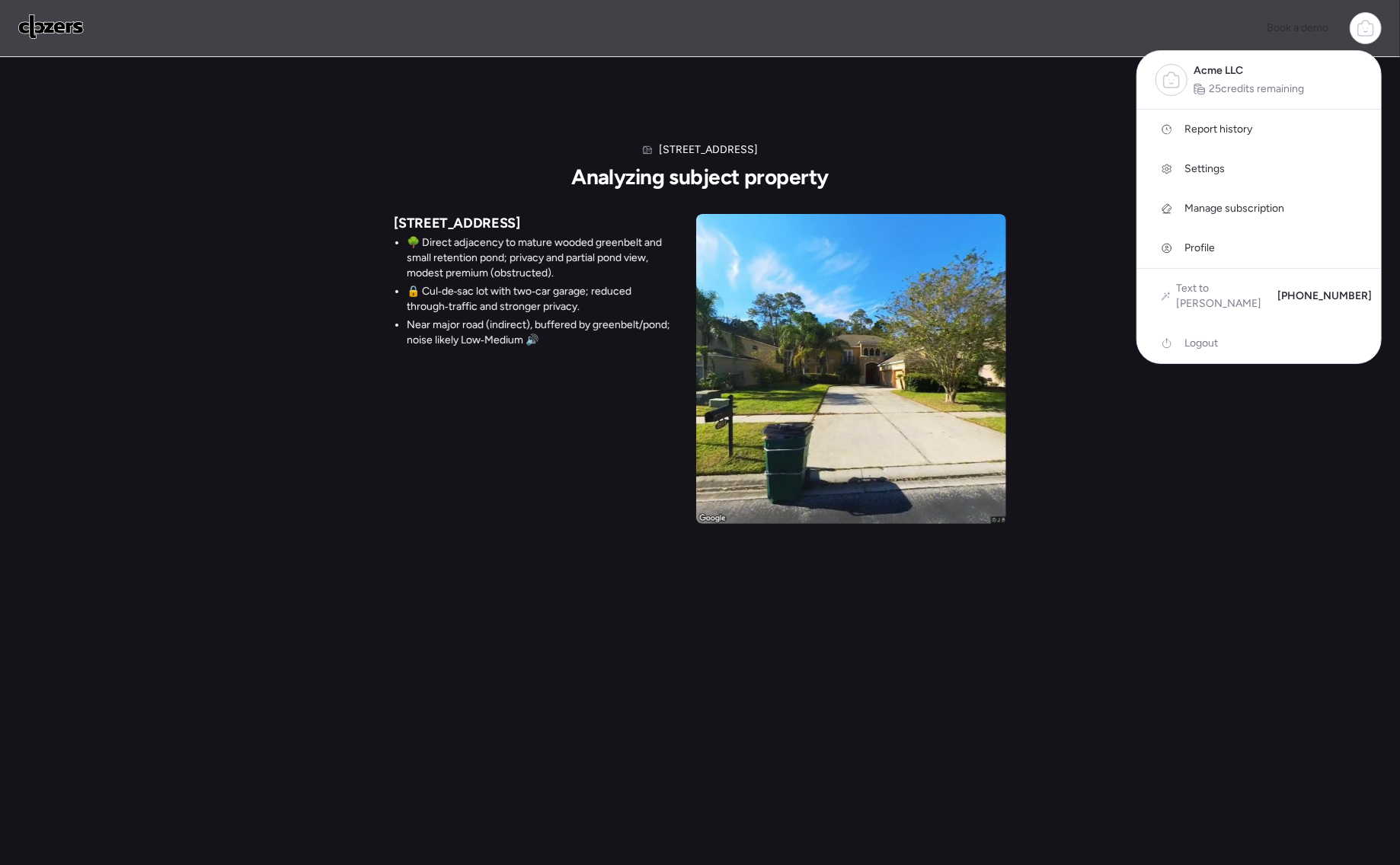
click at [1360, 36] on icon at bounding box center [1366, 29] width 15 height 12
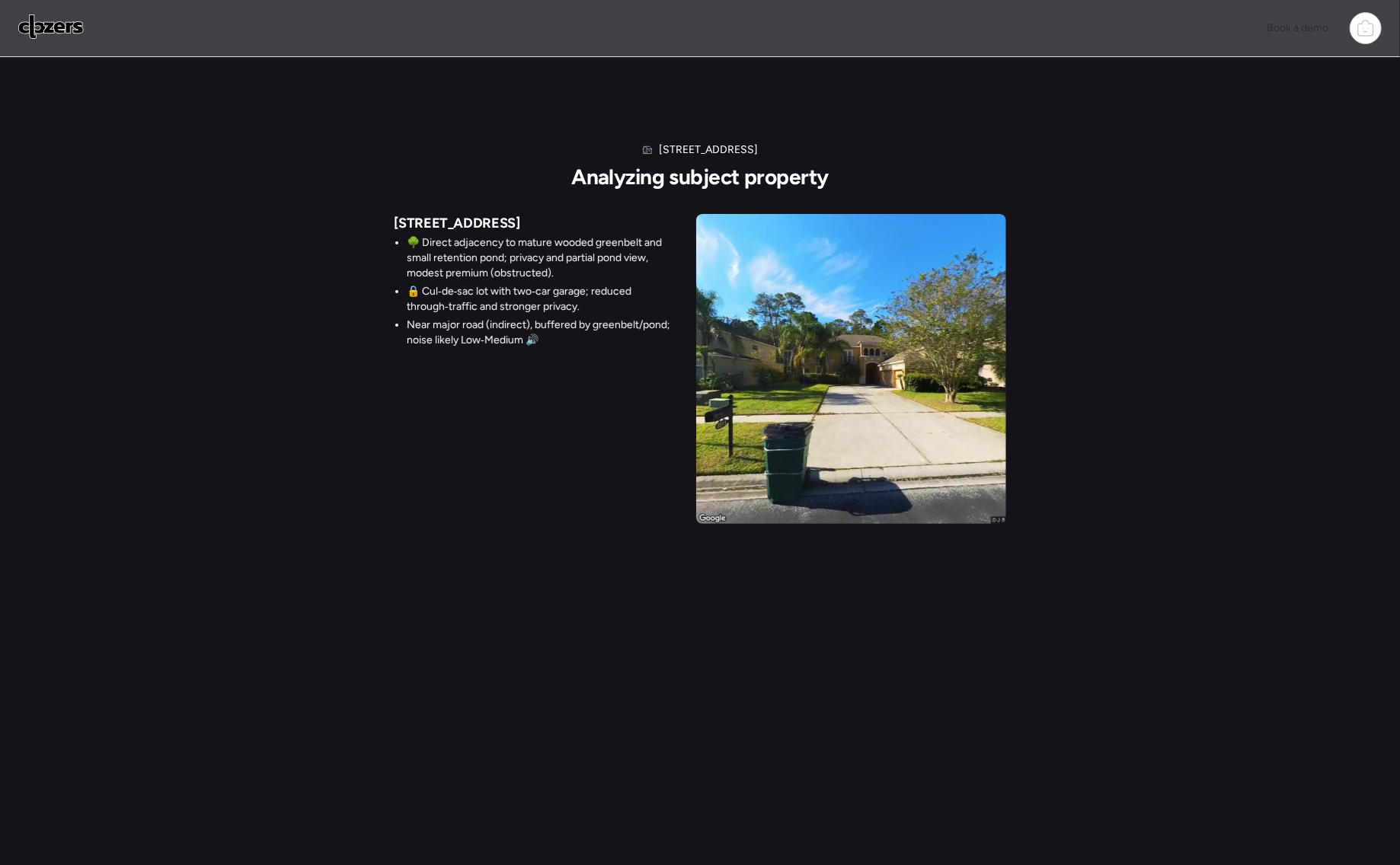
click at [983, 112] on div "[STREET_ADDRESS] Analyzing subject property [STREET_ADDRESS] 🌳 Direct adjacency…" at bounding box center [700, 302] width 1400 height 491
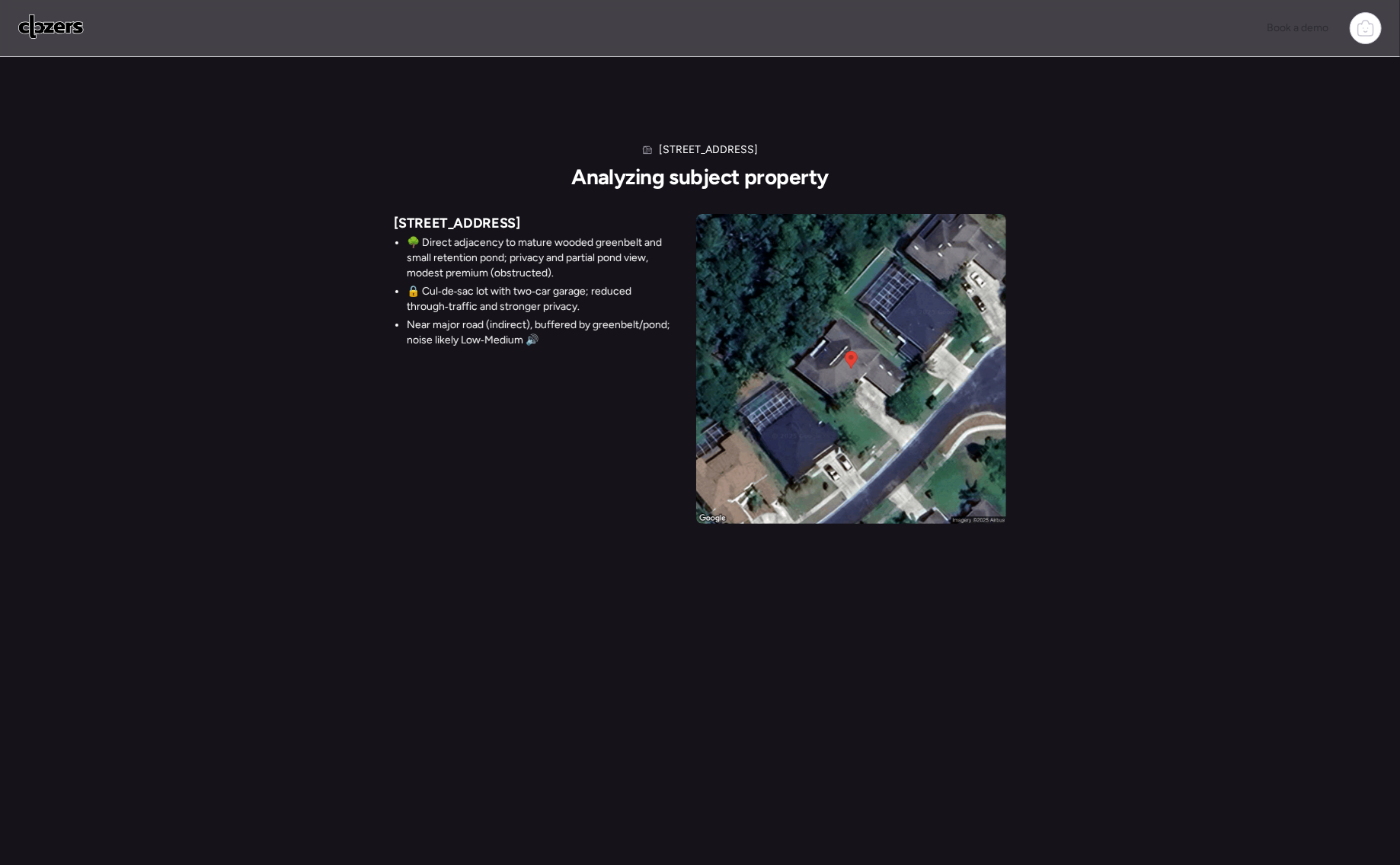
click at [395, 283] on div "[STREET_ADDRESS] 🌳 Direct adjacency to mature wooded greenbelt and small retent…" at bounding box center [700, 369] width 612 height 310
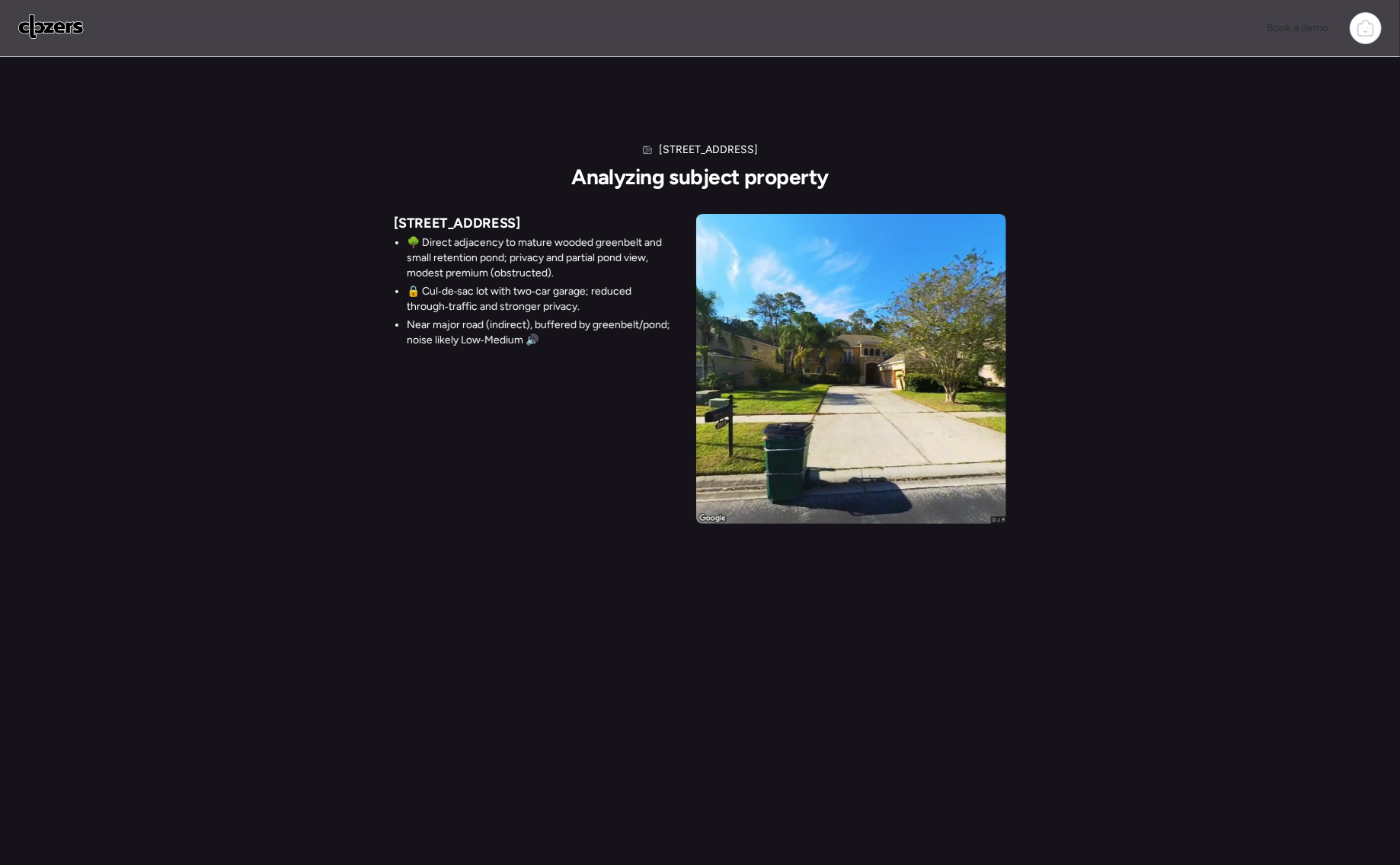
click at [579, 450] on div "[STREET_ADDRESS] 🌳 Direct adjacency to mature wooded greenbelt and small retent…" at bounding box center [700, 369] width 612 height 310
click at [846, 394] on img at bounding box center [851, 369] width 310 height 310
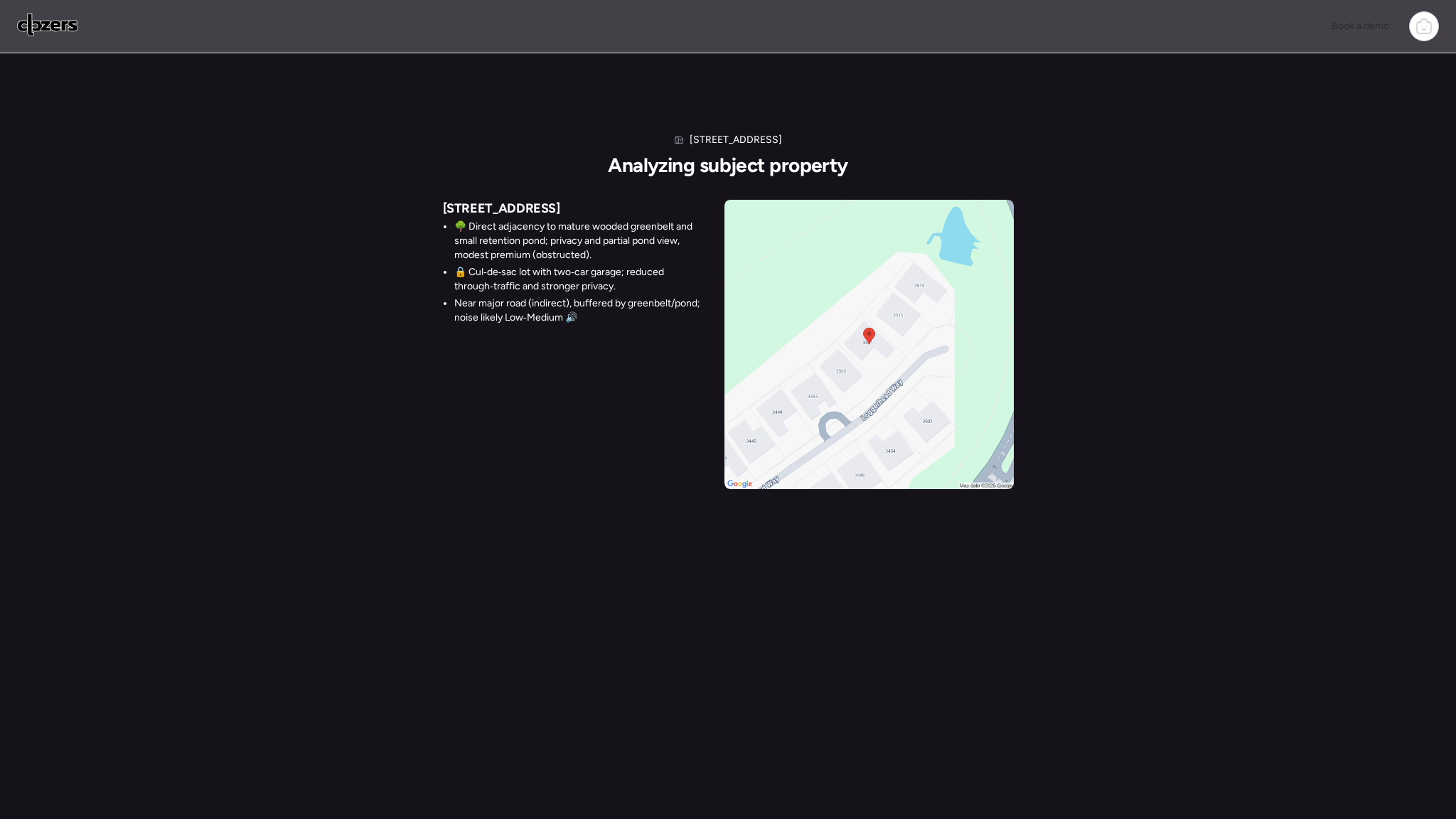
drag, startPoint x: 1095, startPoint y: 506, endPoint x: 1070, endPoint y: 445, distance: 65.9
click at [1093, 506] on div "[STREET_ADDRESS] Analyzing subject property [STREET_ADDRESS] 🌳 Direct adjacency…" at bounding box center [728, 282] width 1456 height 459
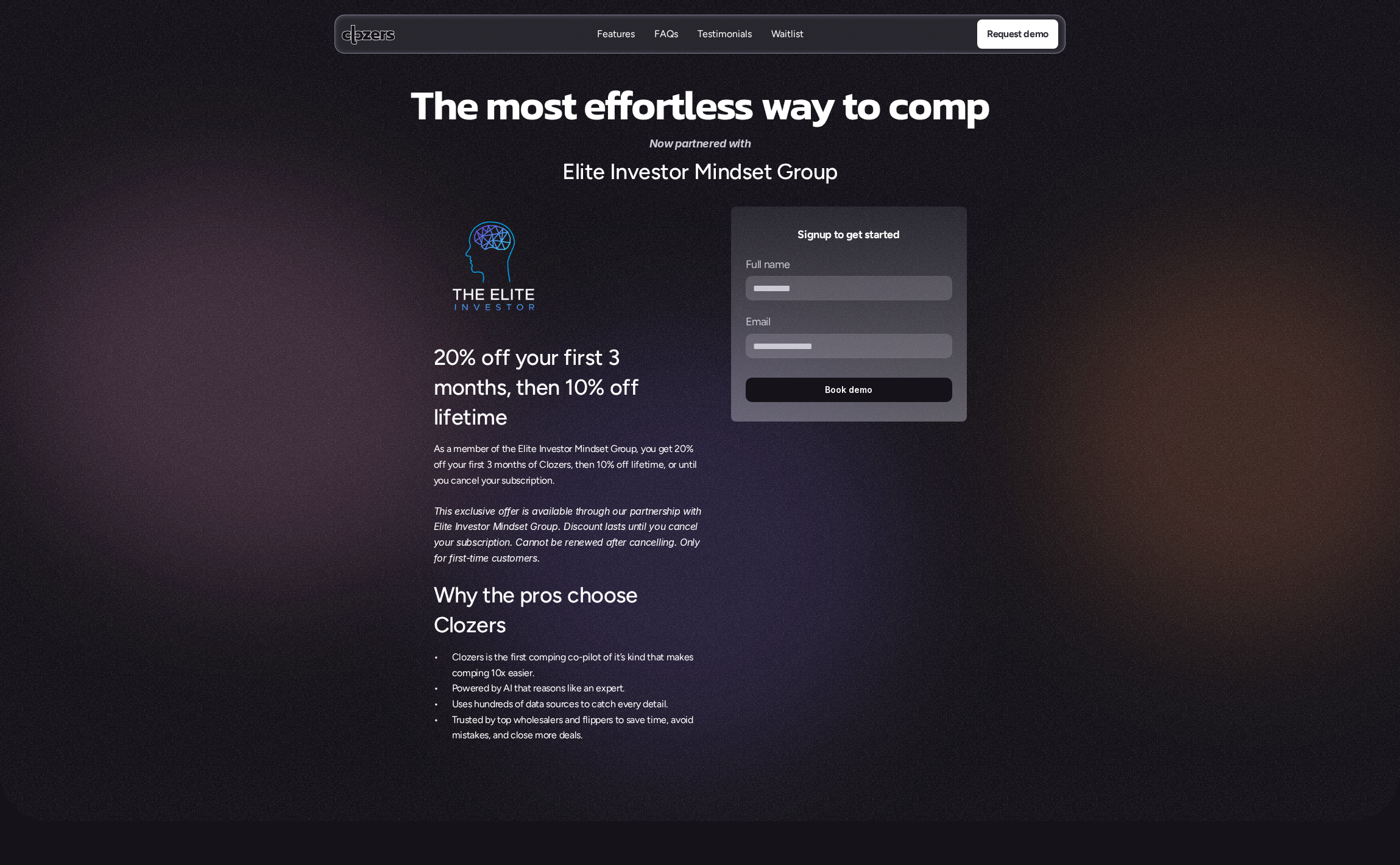
click at [406, 38] on div at bounding box center [464, 34] width 246 height 20
click at [374, 14] on nav "Features Features FAQs FAQs Testimonials Testimonials Waitlist Waitlist Request…" at bounding box center [700, 33] width 731 height 39
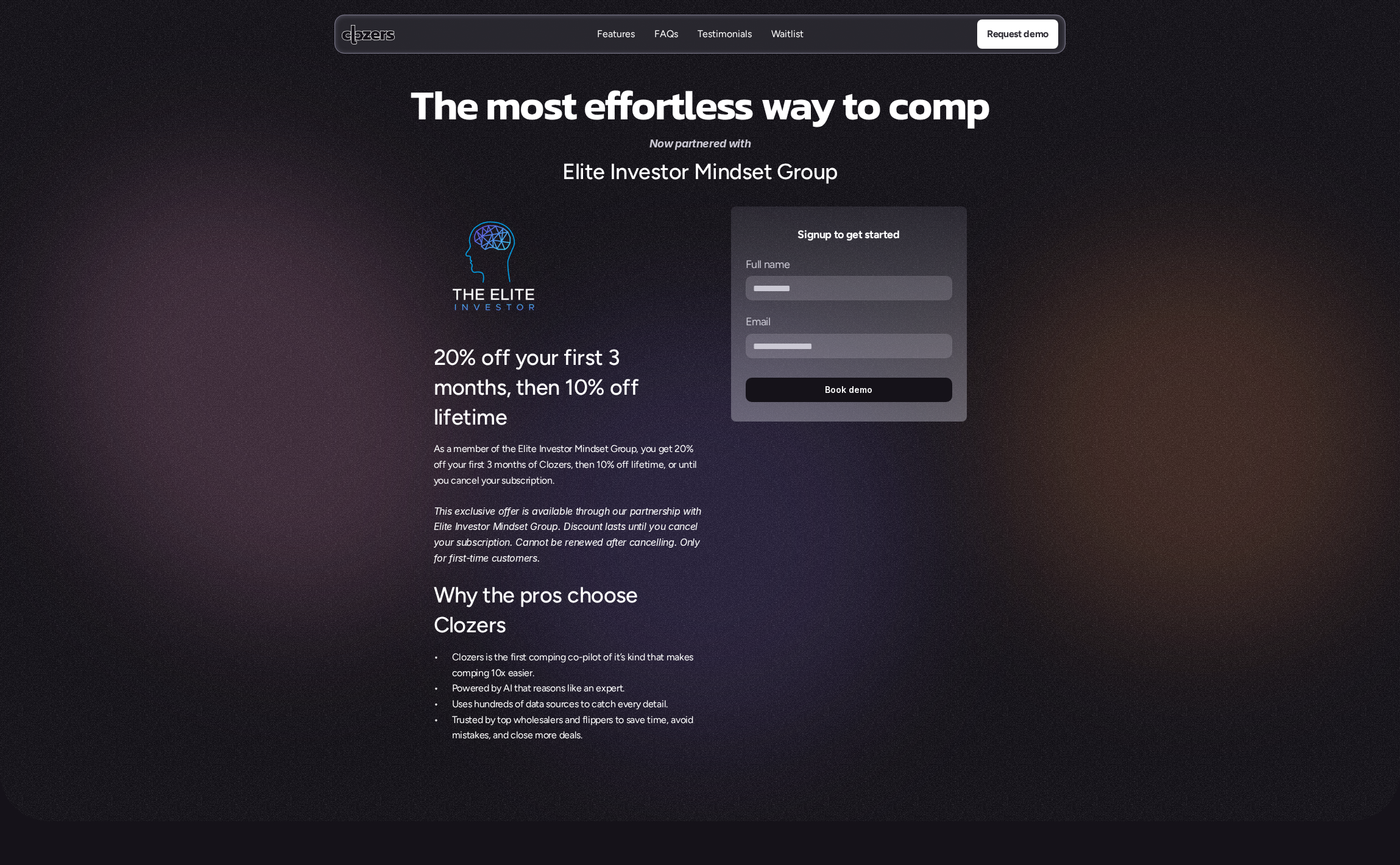
click at [378, 27] on icon at bounding box center [368, 34] width 53 height 20
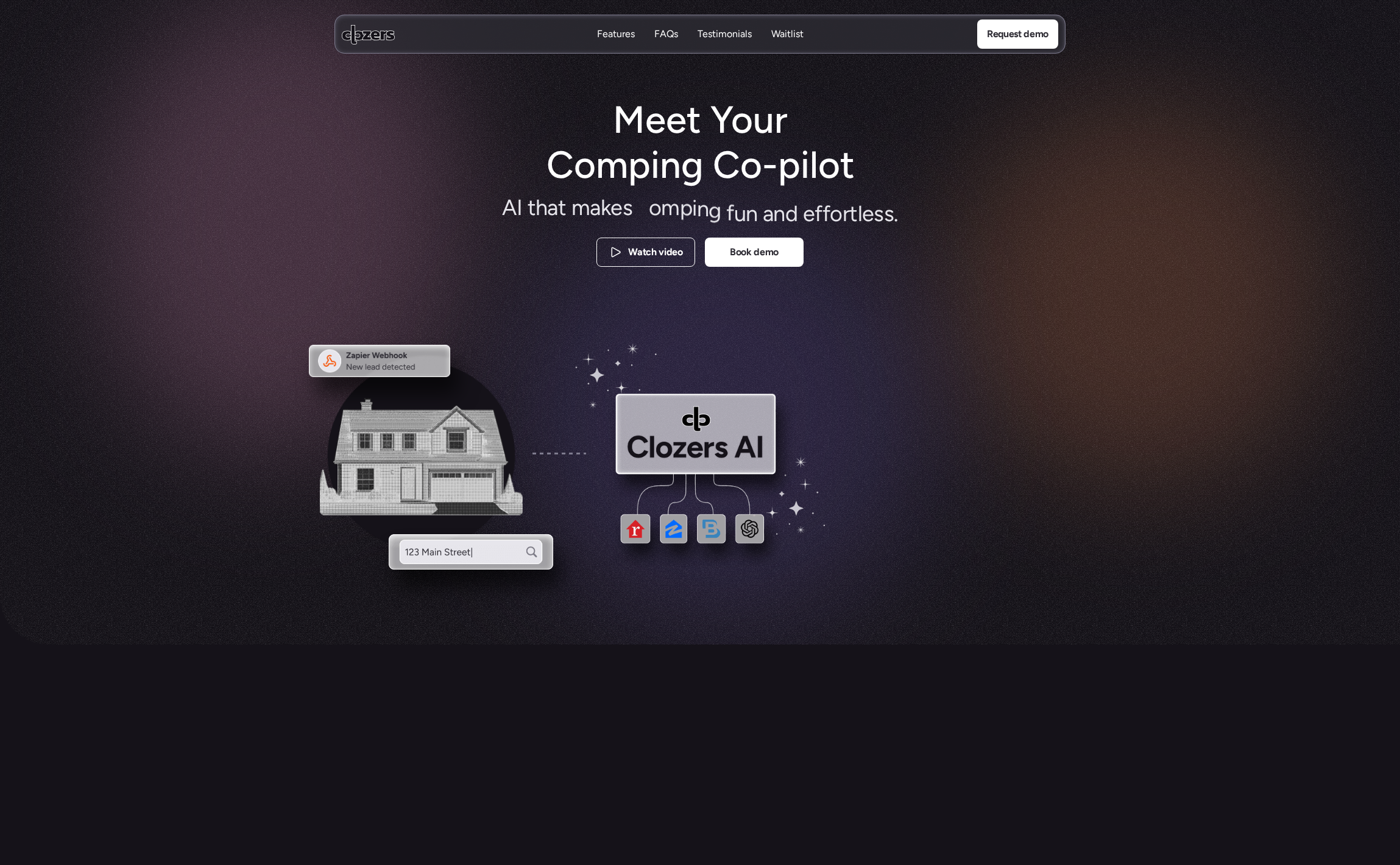
click at [626, 29] on p "Features" at bounding box center [616, 34] width 38 height 14
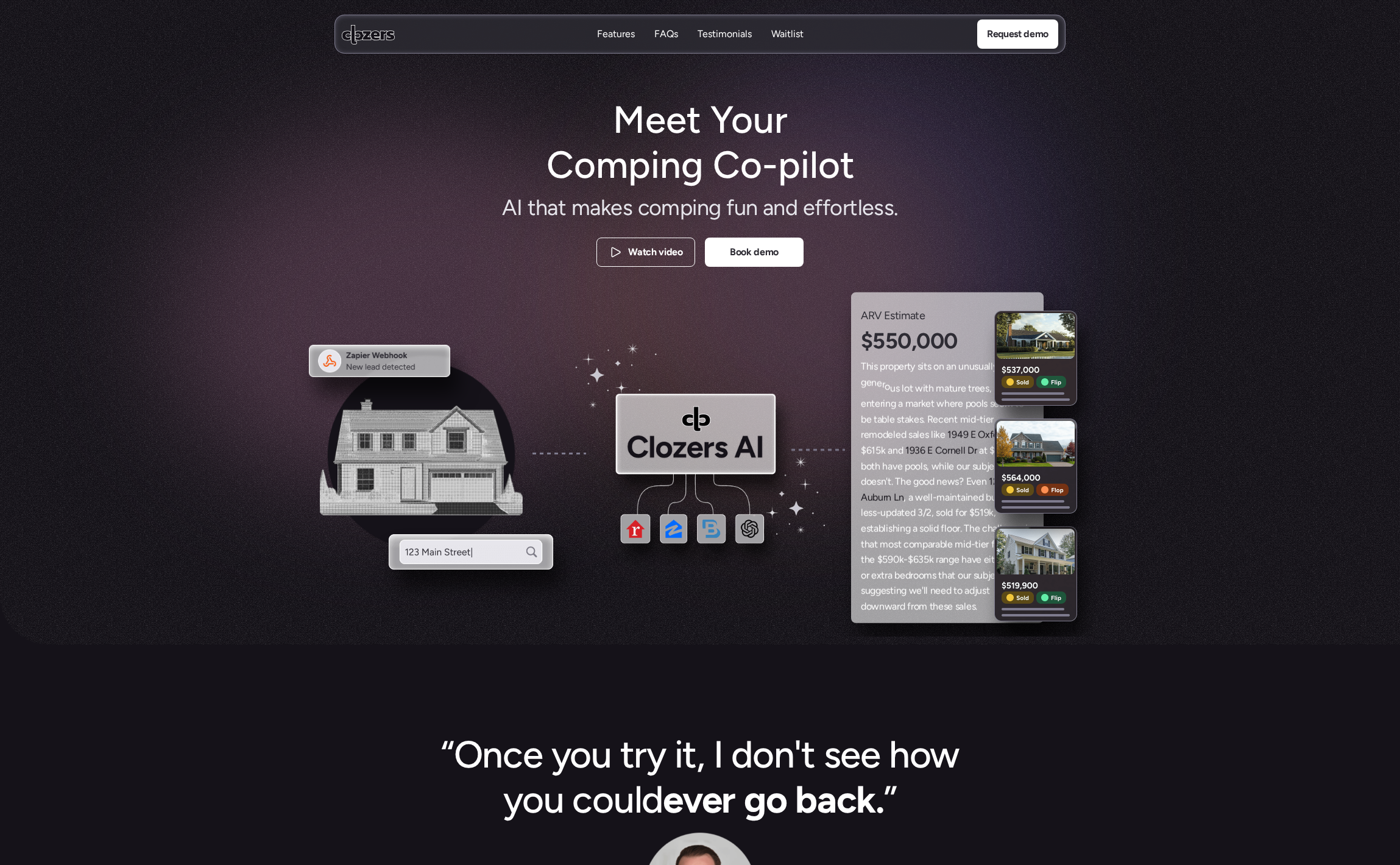
click at [623, 29] on p "Features" at bounding box center [616, 33] width 38 height 14
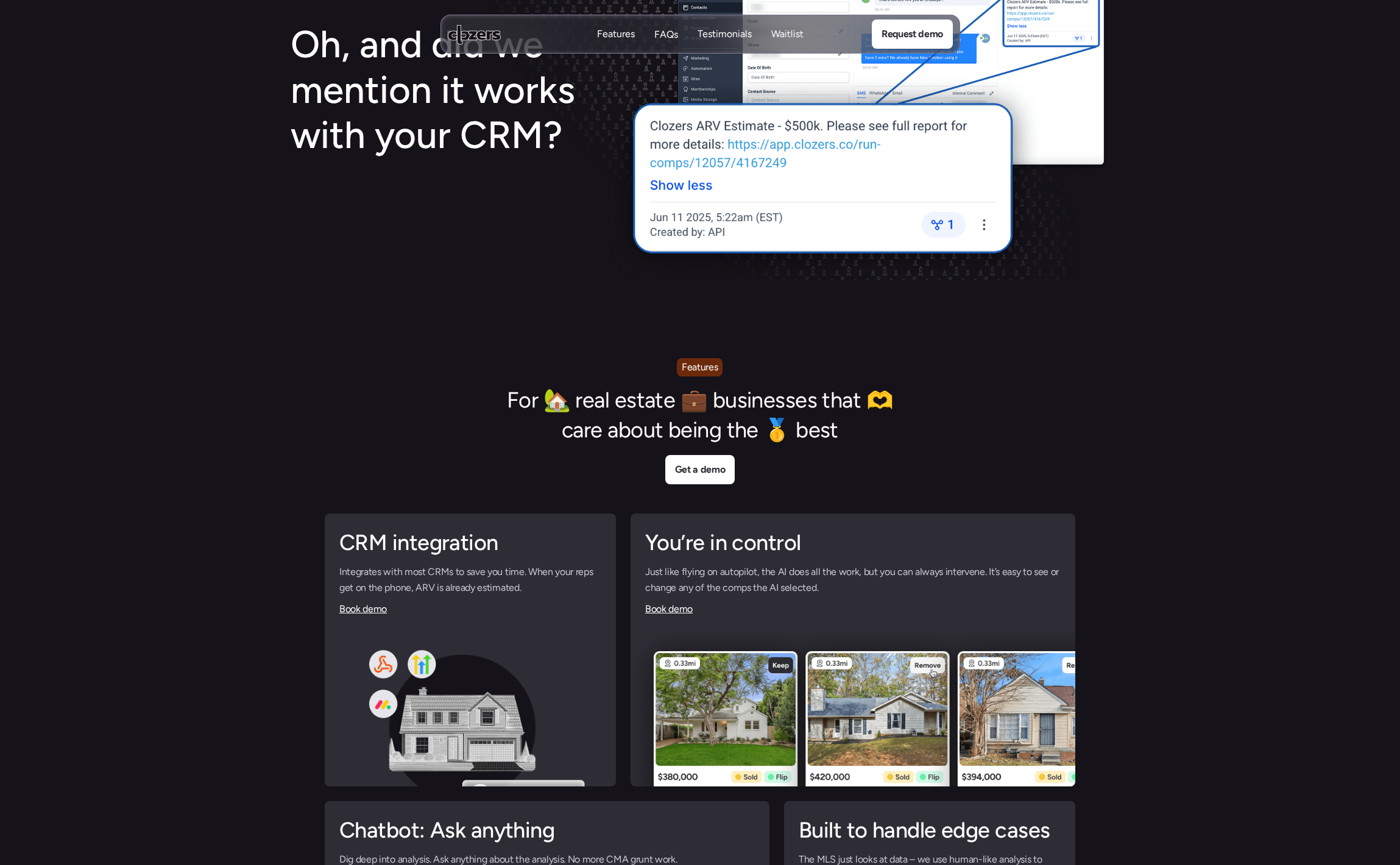
scroll to position [2811, 0]
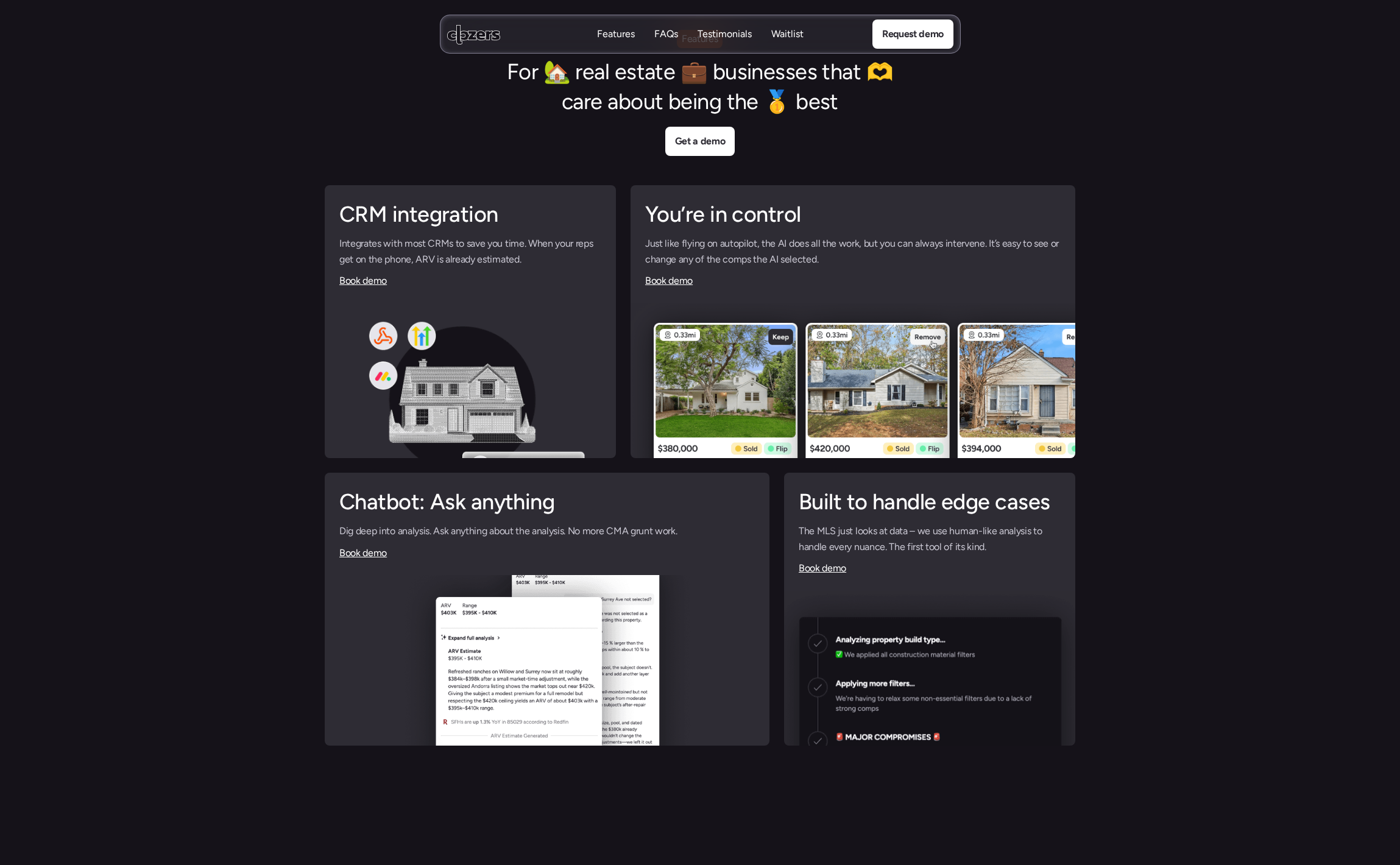
click at [671, 27] on p "FAQs" at bounding box center [665, 21] width 24 height 14
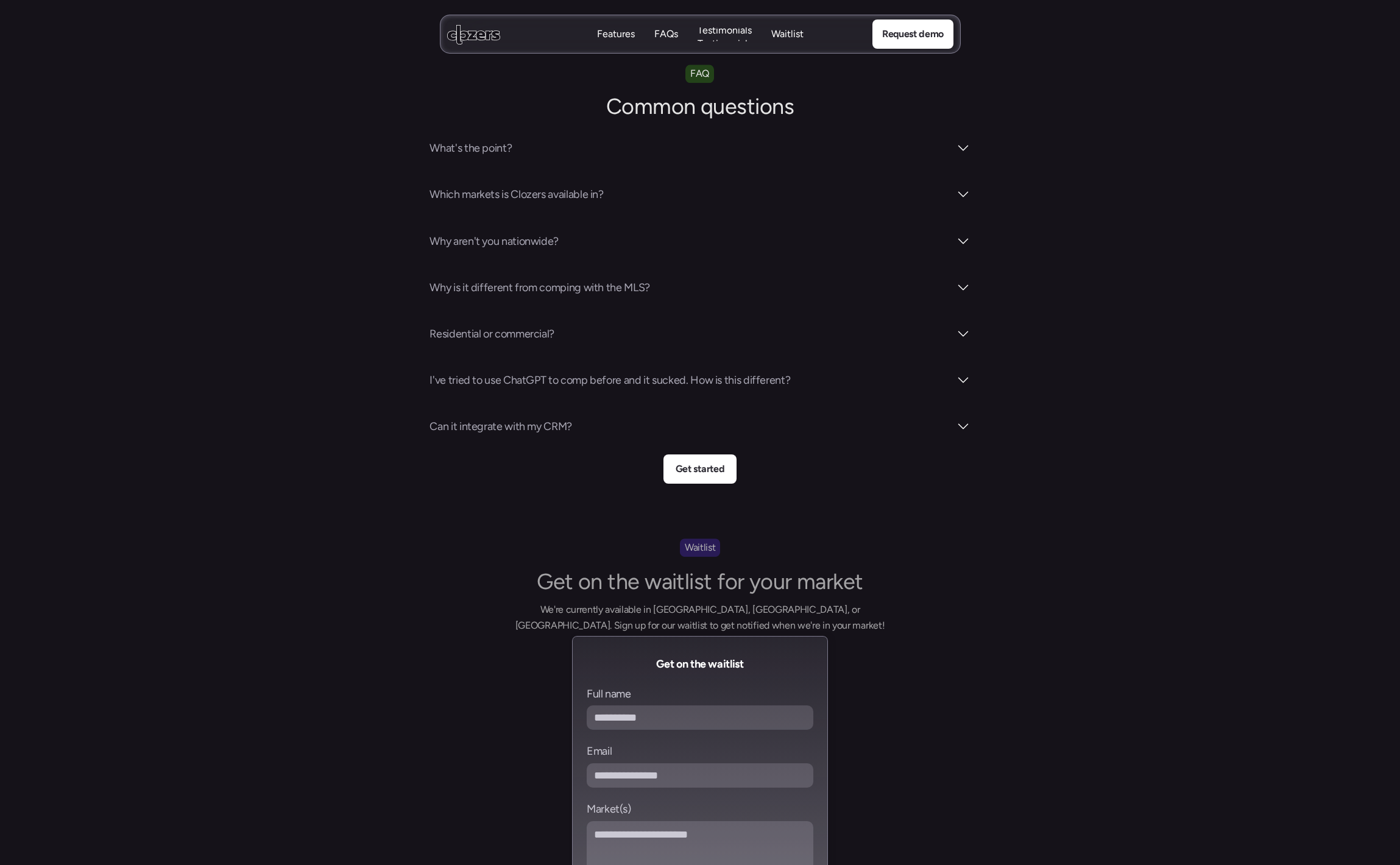
click at [724, 37] on p "Testimonials" at bounding box center [724, 44] width 54 height 14
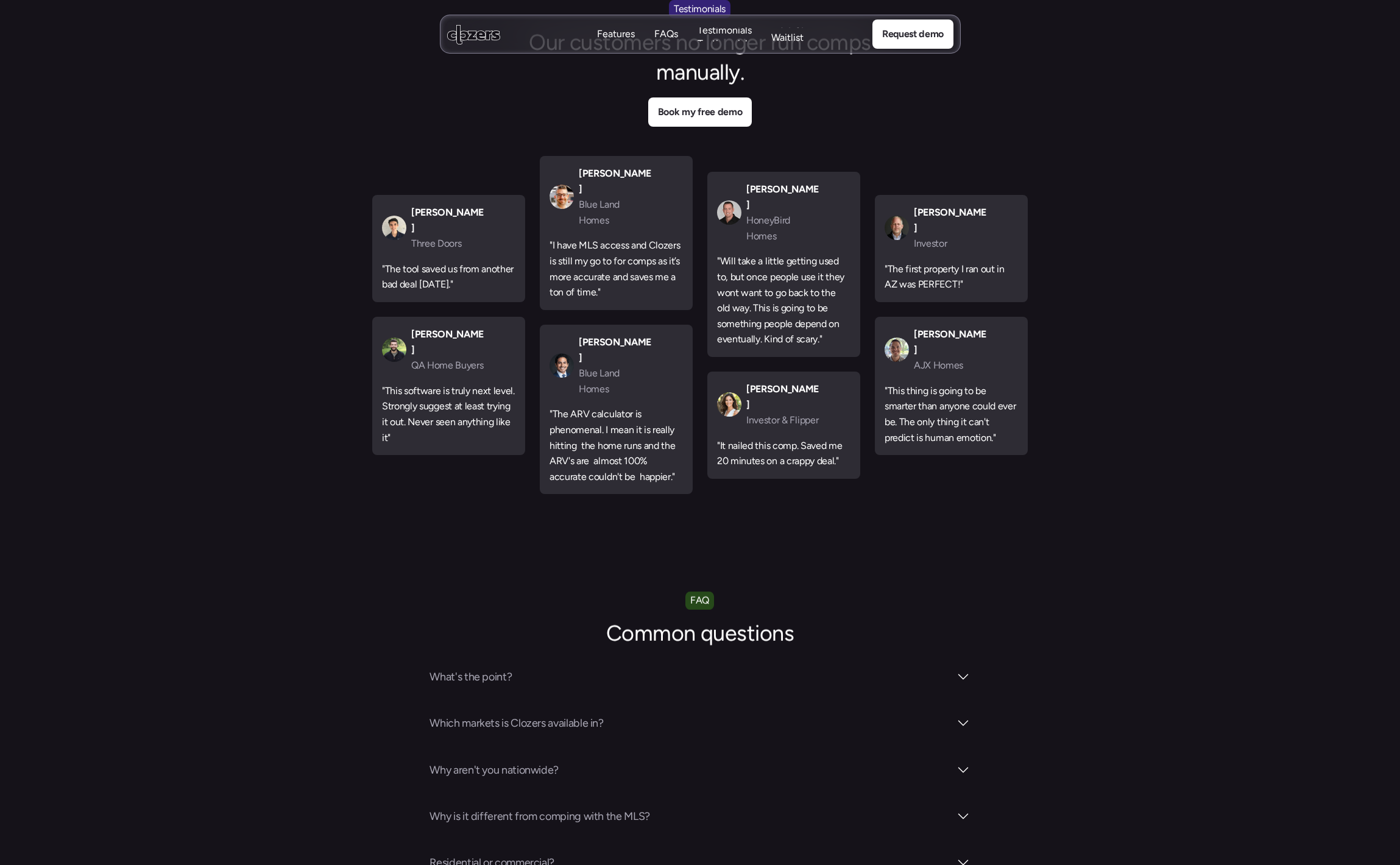
click at [789, 32] on p "Waitlist" at bounding box center [787, 39] width 32 height 14
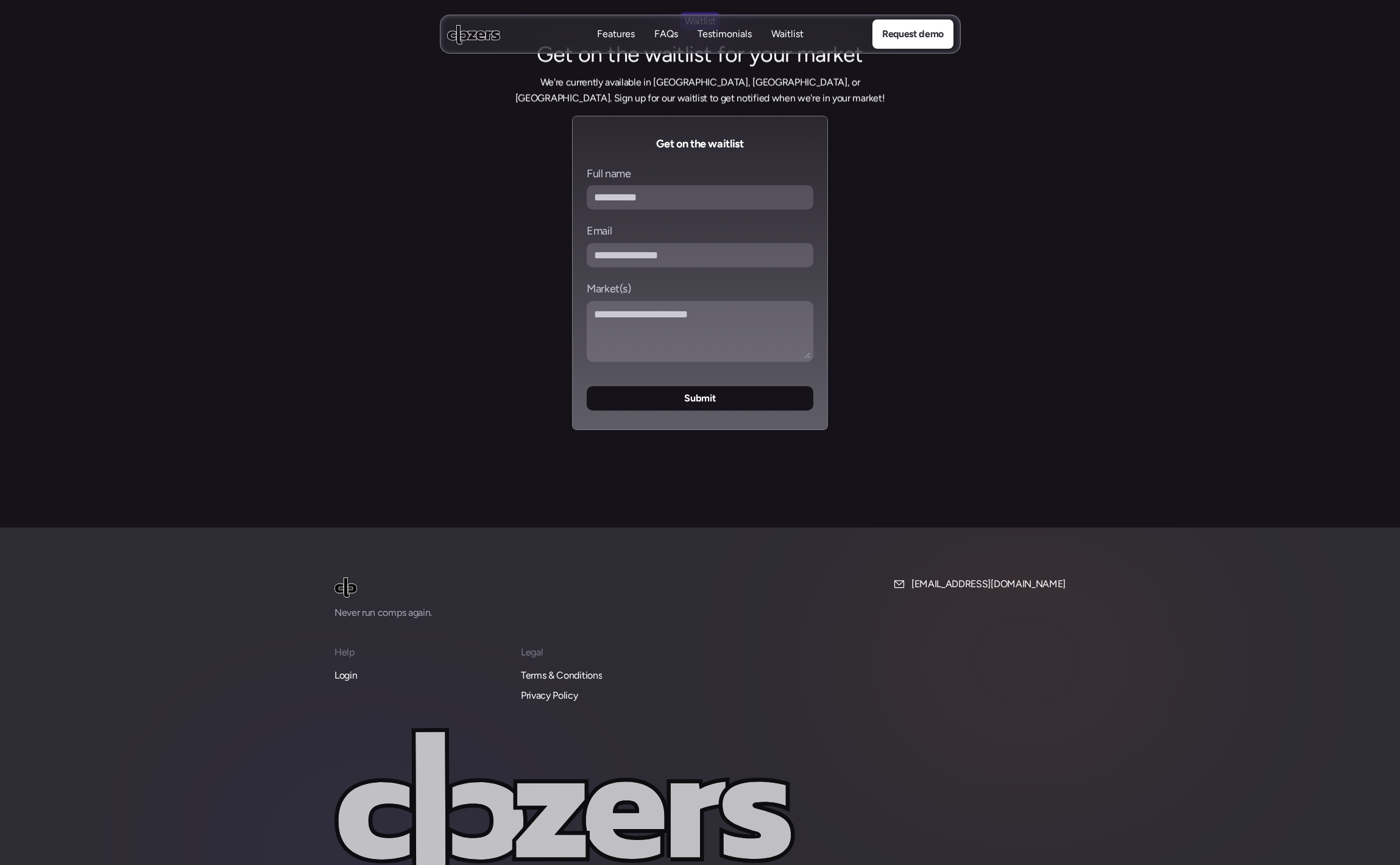
scroll to position [4832, 0]
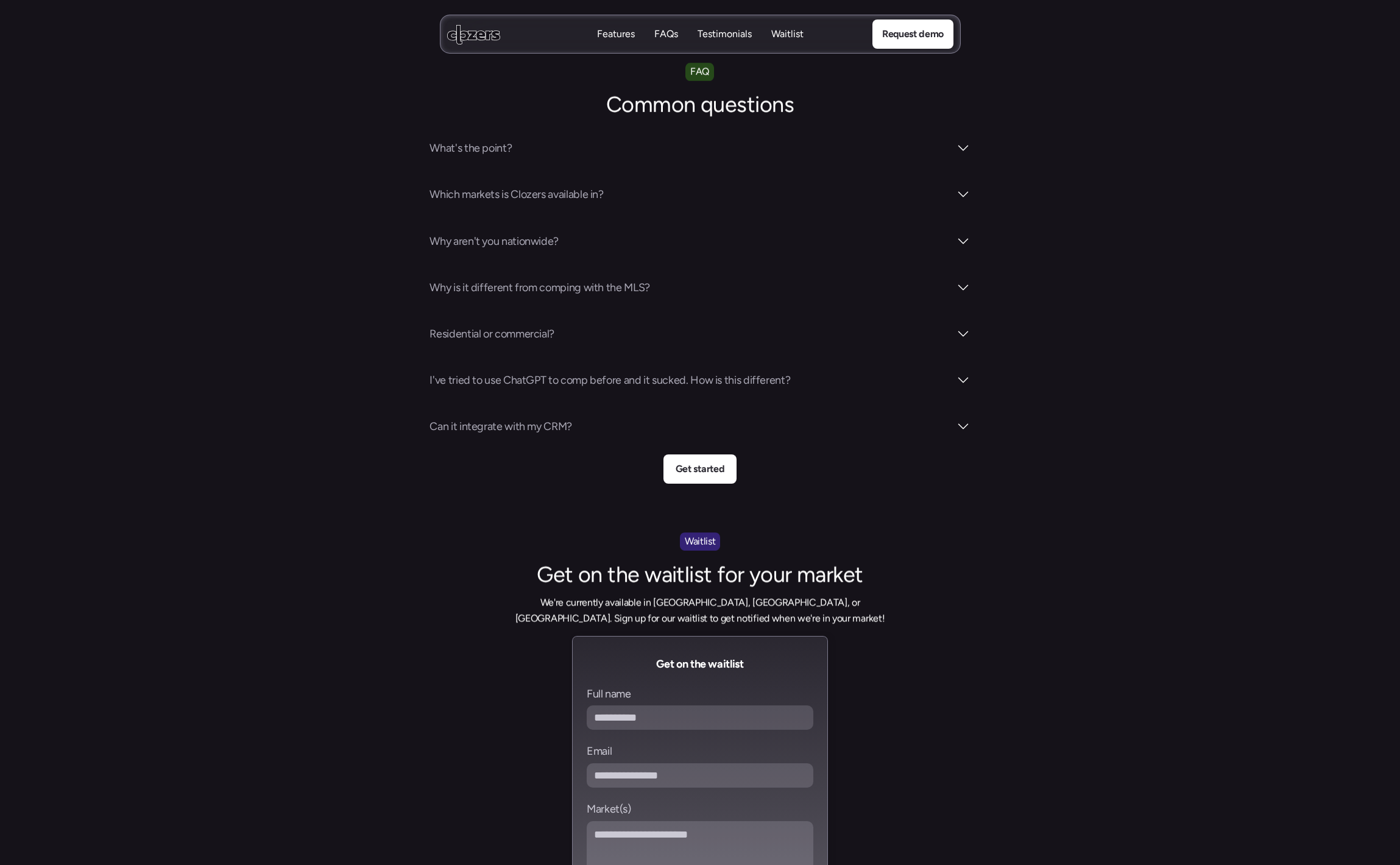
scroll to position [2811, 0]
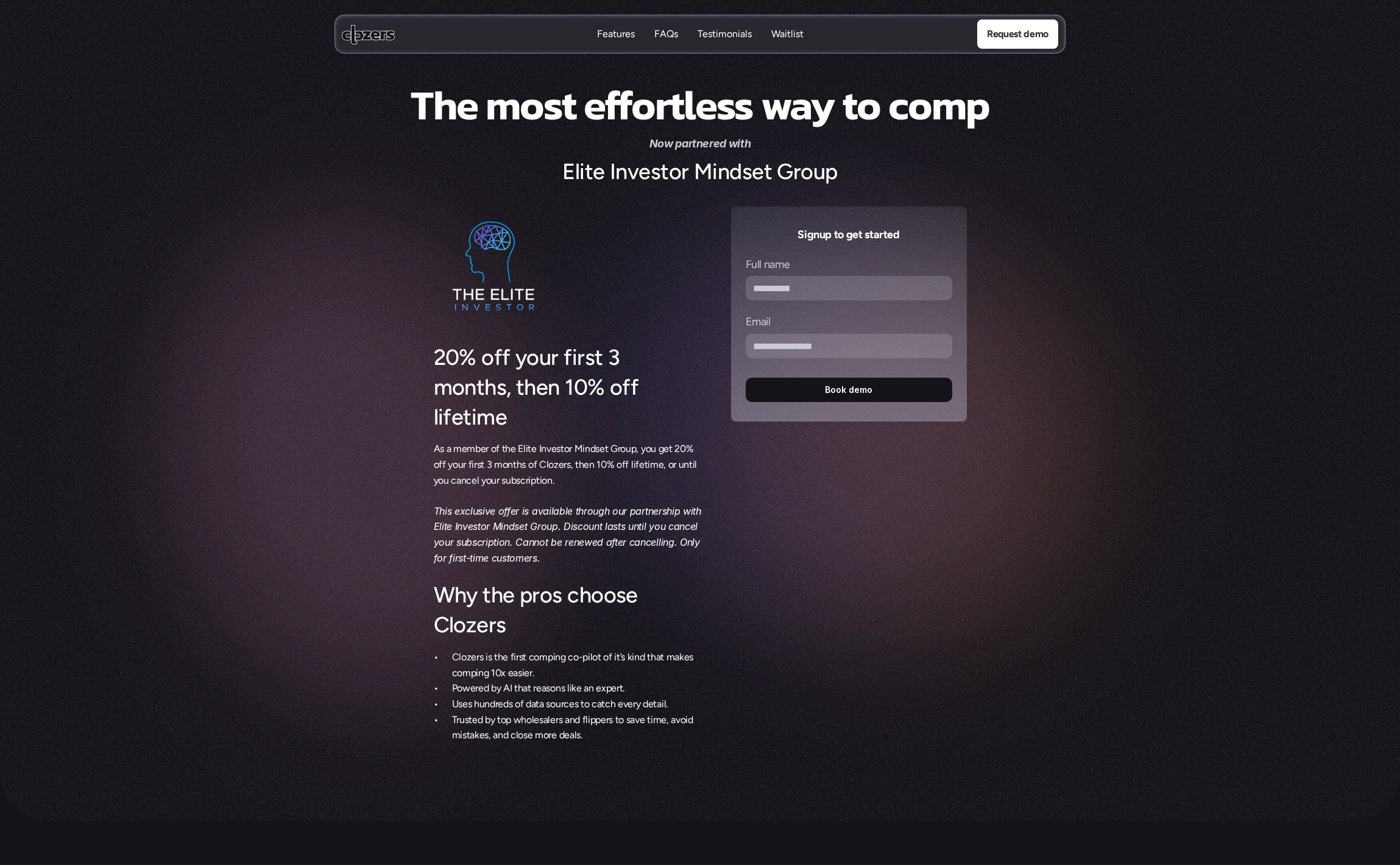
drag, startPoint x: 562, startPoint y: 165, endPoint x: 778, endPoint y: 182, distance: 216.7
click at [811, 151] on div "The most effortless way to comp Now partnered with Elite Investor Mindset Group" at bounding box center [700, 134] width 692 height 106
click at [569, 233] on div "20% off your first 3 months, then 10% off lifetime As a member of the Elite Inv…" at bounding box center [567, 475] width 268 height 537
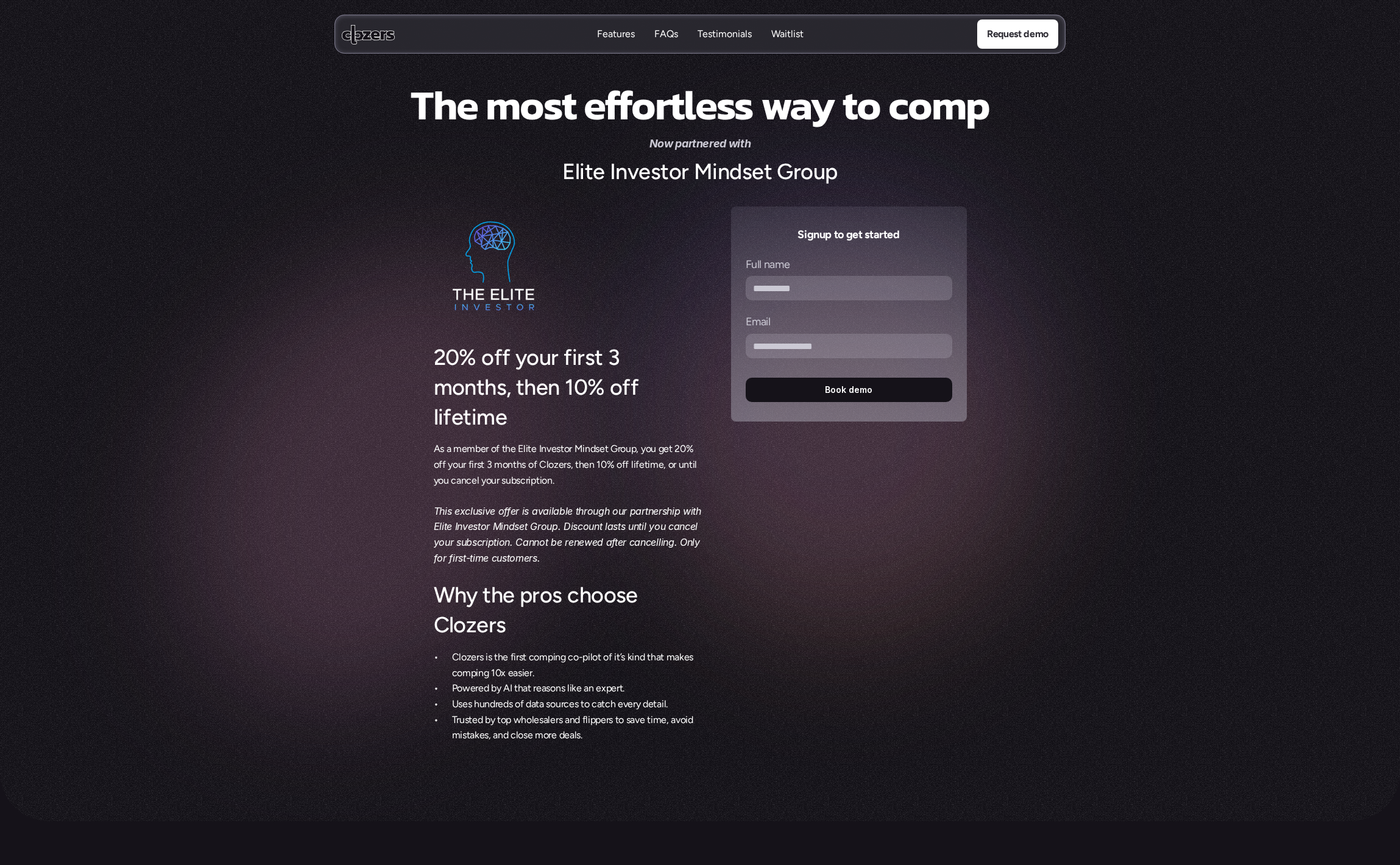
click at [514, 274] on img at bounding box center [494, 268] width 122 height 122
click at [502, 286] on img at bounding box center [494, 268] width 122 height 122
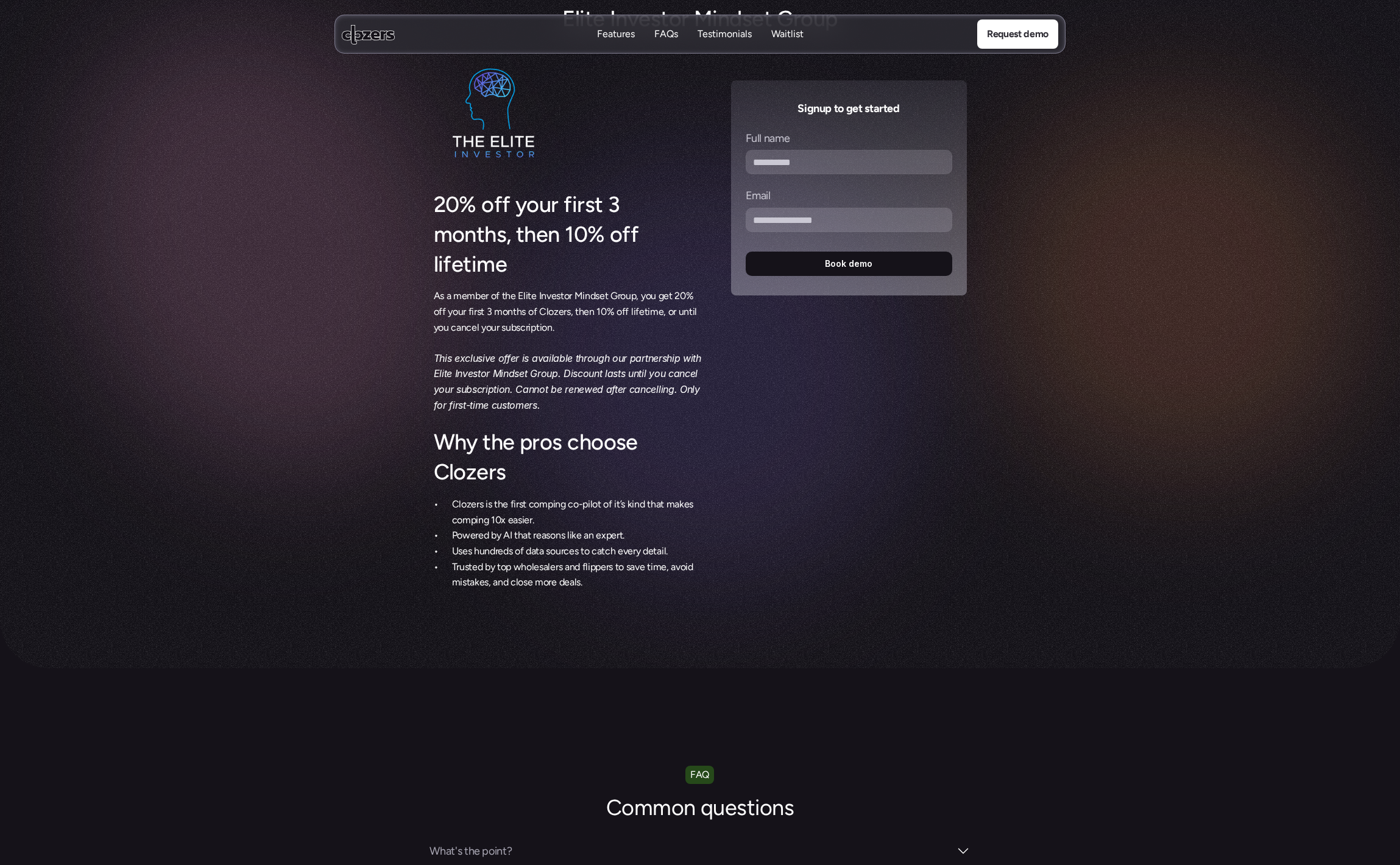
scroll to position [720, 0]
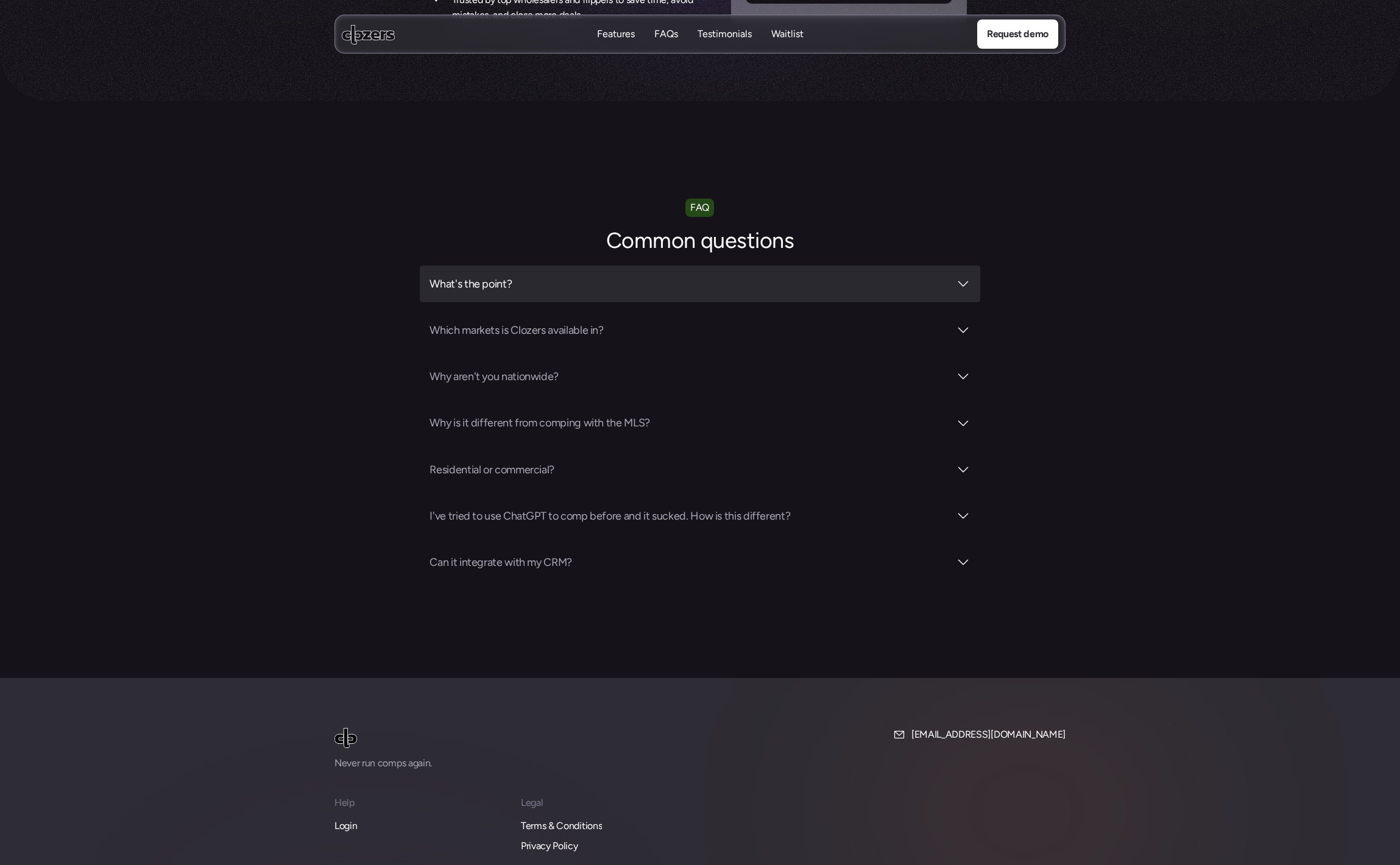
click at [538, 275] on h3 "What's the point?" at bounding box center [689, 284] width 519 height 17
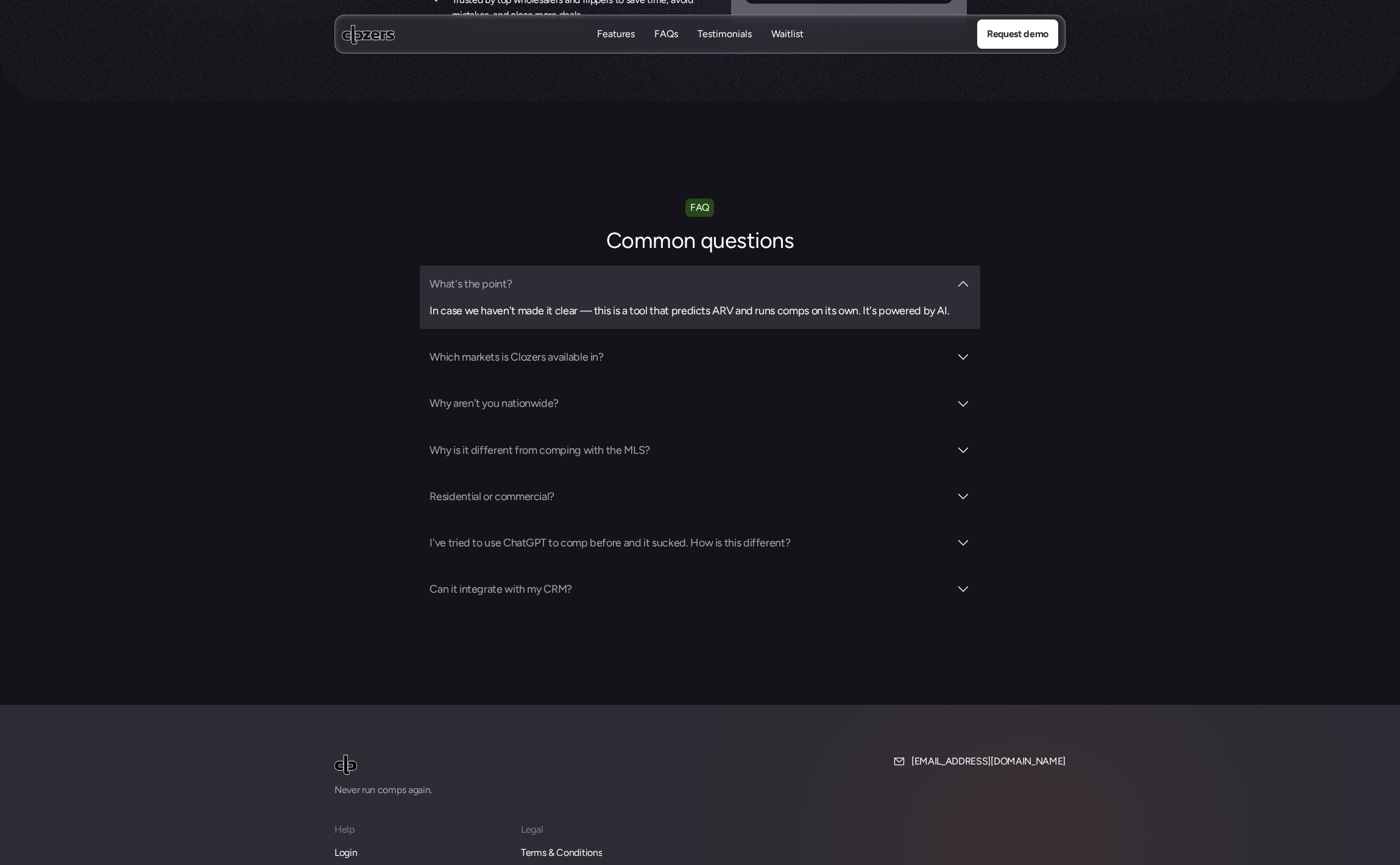
click at [542, 338] on div "Which markets is Clozers available in?" at bounding box center [700, 356] width 560 height 36
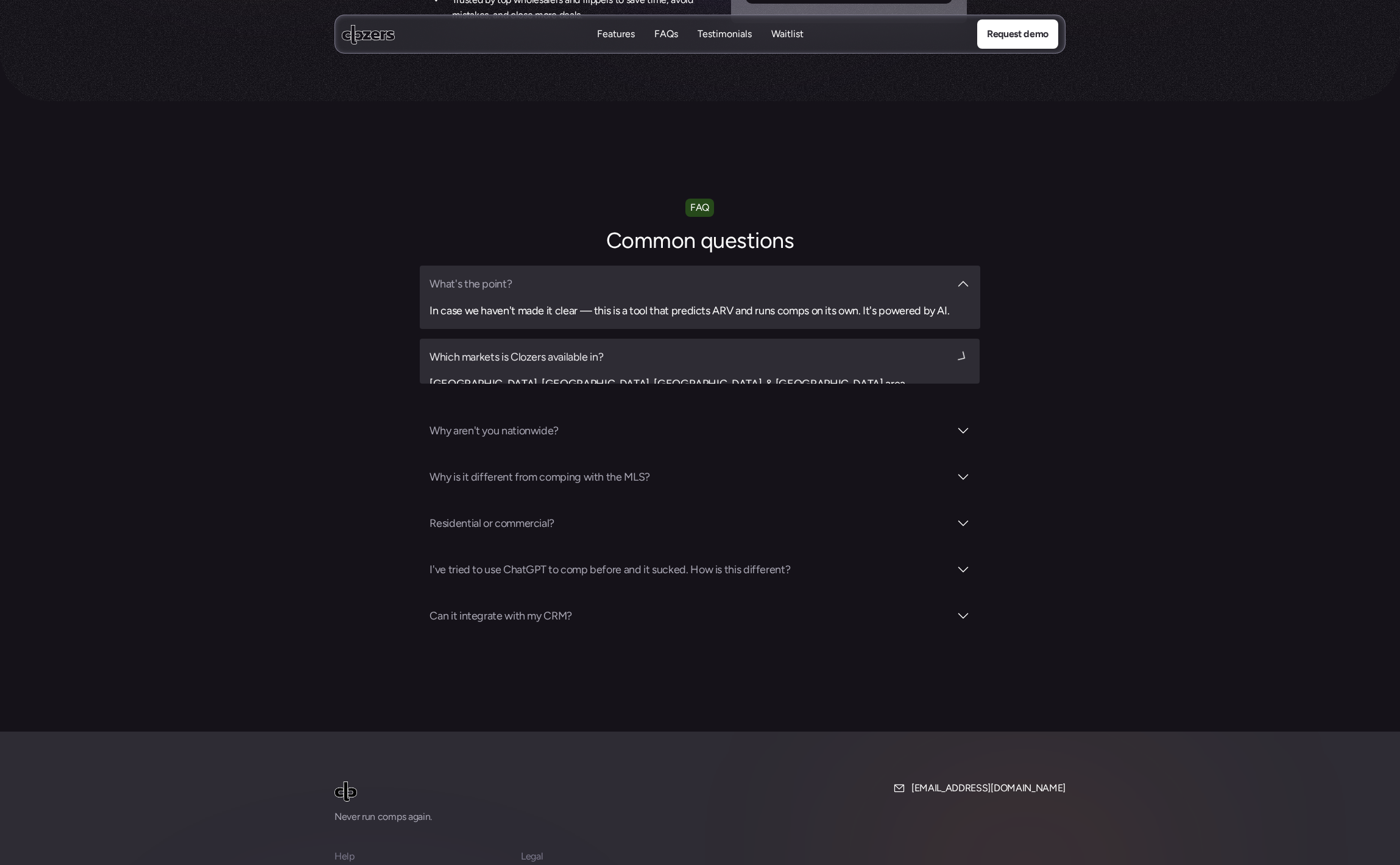
drag, startPoint x: 546, startPoint y: 353, endPoint x: 549, endPoint y: 378, distance: 25.2
click at [546, 375] on h3 "Tampa Bay Area, Maricopa County, AZ, & Saint Louis area" at bounding box center [700, 383] width 541 height 17
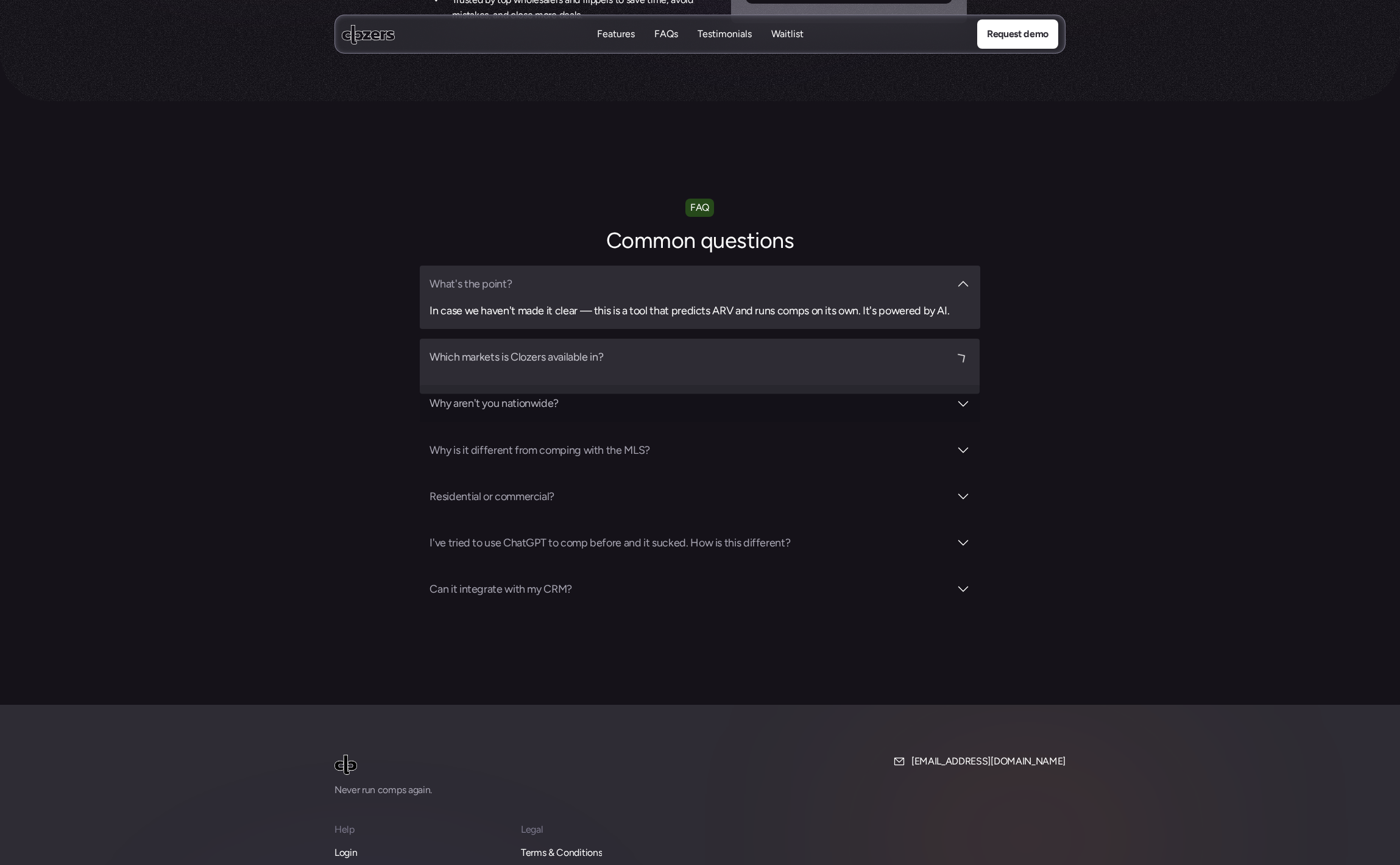
click at [549, 392] on div "Why aren't you nationwide?" at bounding box center [700, 403] width 560 height 36
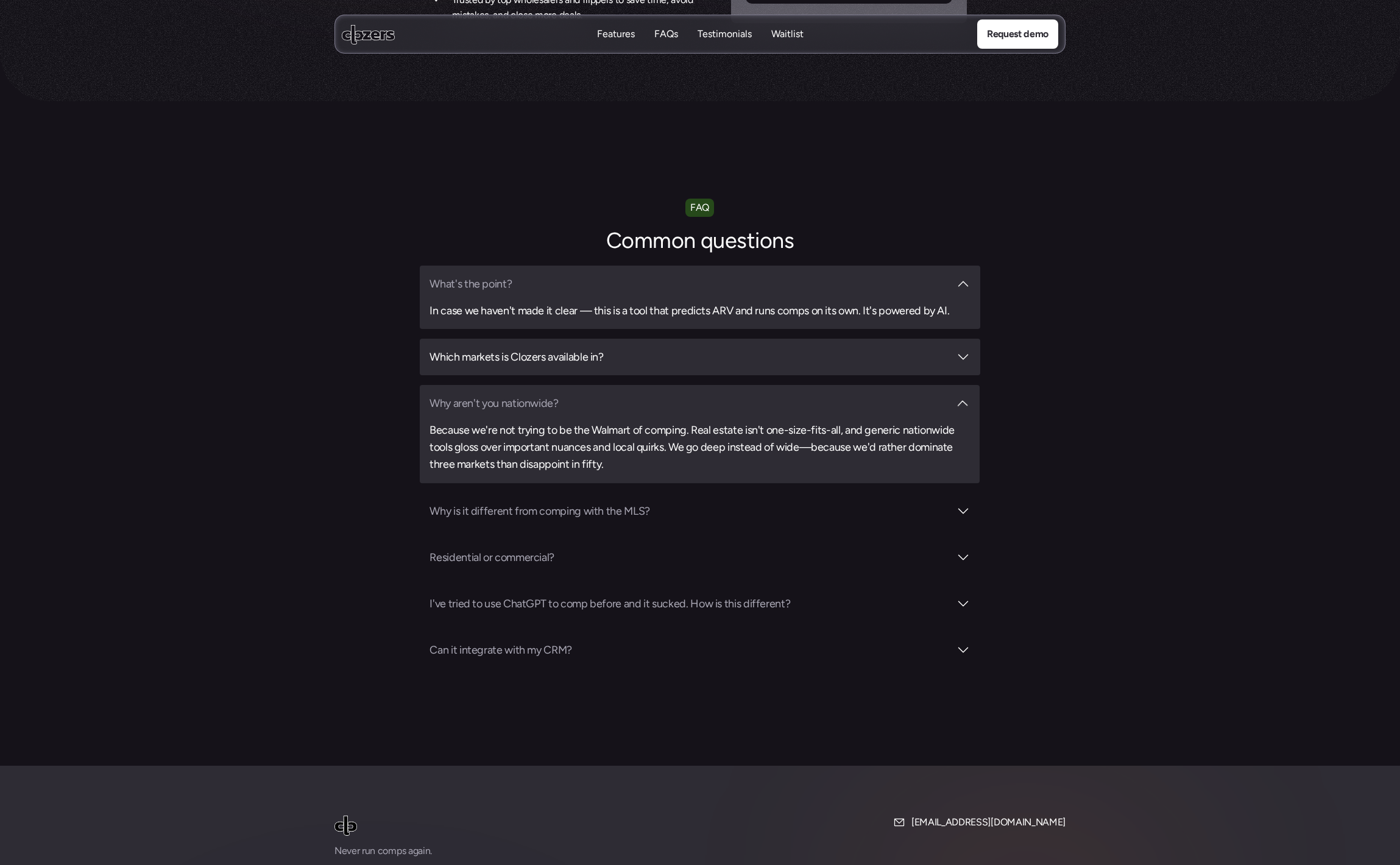
click at [548, 427] on h3 "Because we're not trying to be the Walmart of comping. Real estate isn't one-si…" at bounding box center [700, 447] width 541 height 51
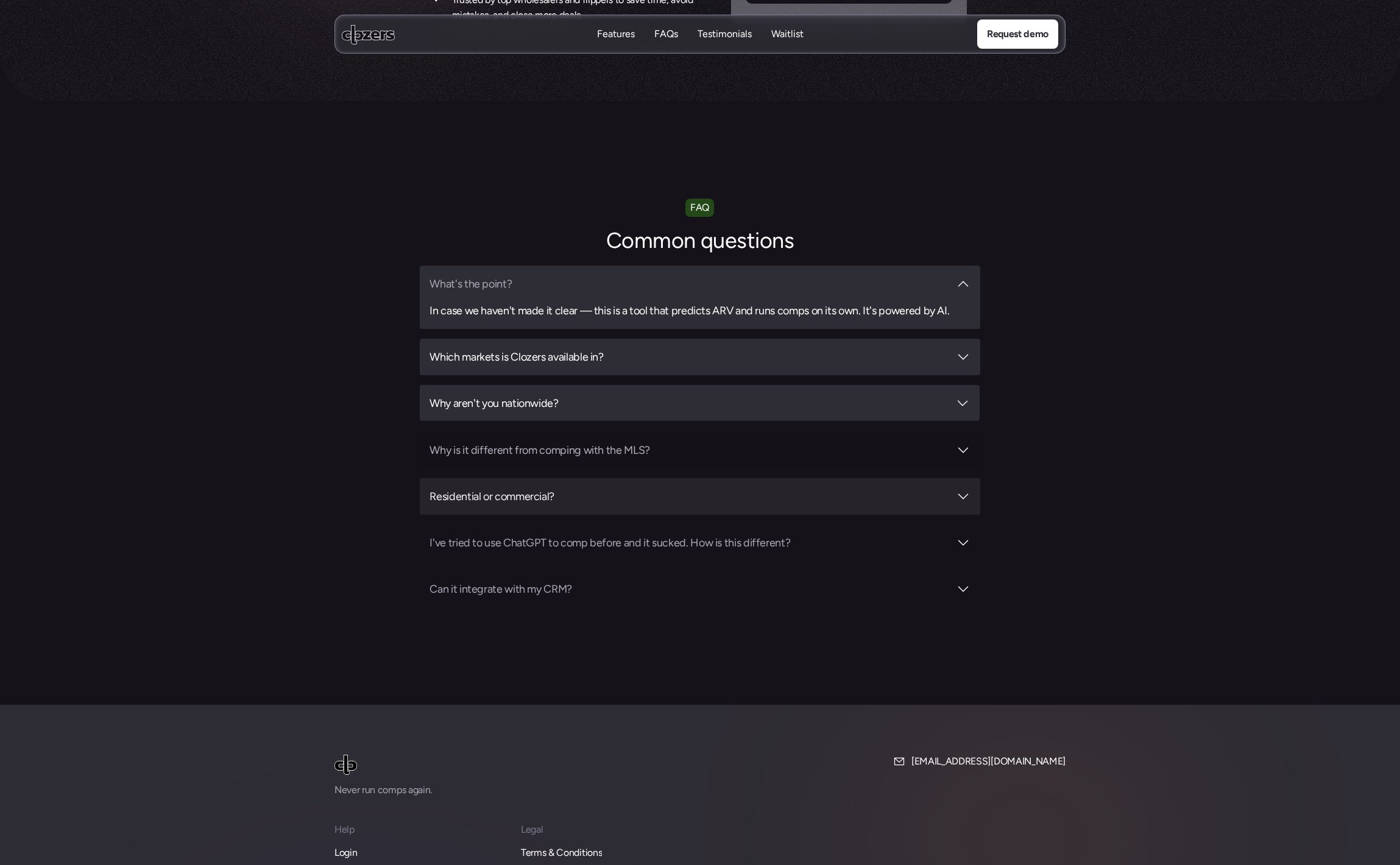
click at [553, 488] on h3 "Residential or commercial?" at bounding box center [689, 496] width 519 height 17
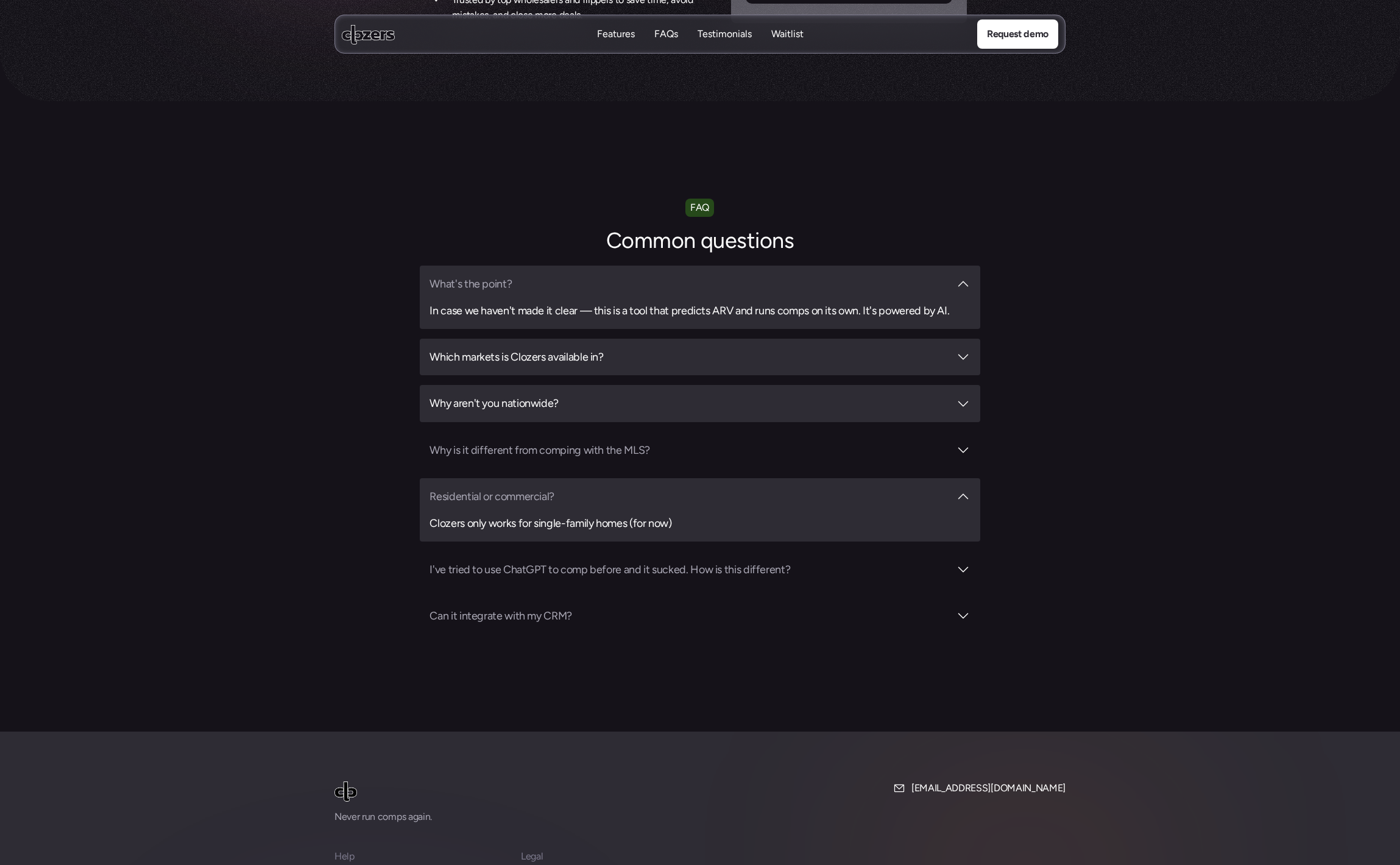
drag, startPoint x: 552, startPoint y: 467, endPoint x: 563, endPoint y: 436, distance: 32.9
click at [553, 488] on h3 "Residential or commercial?" at bounding box center [689, 496] width 519 height 17
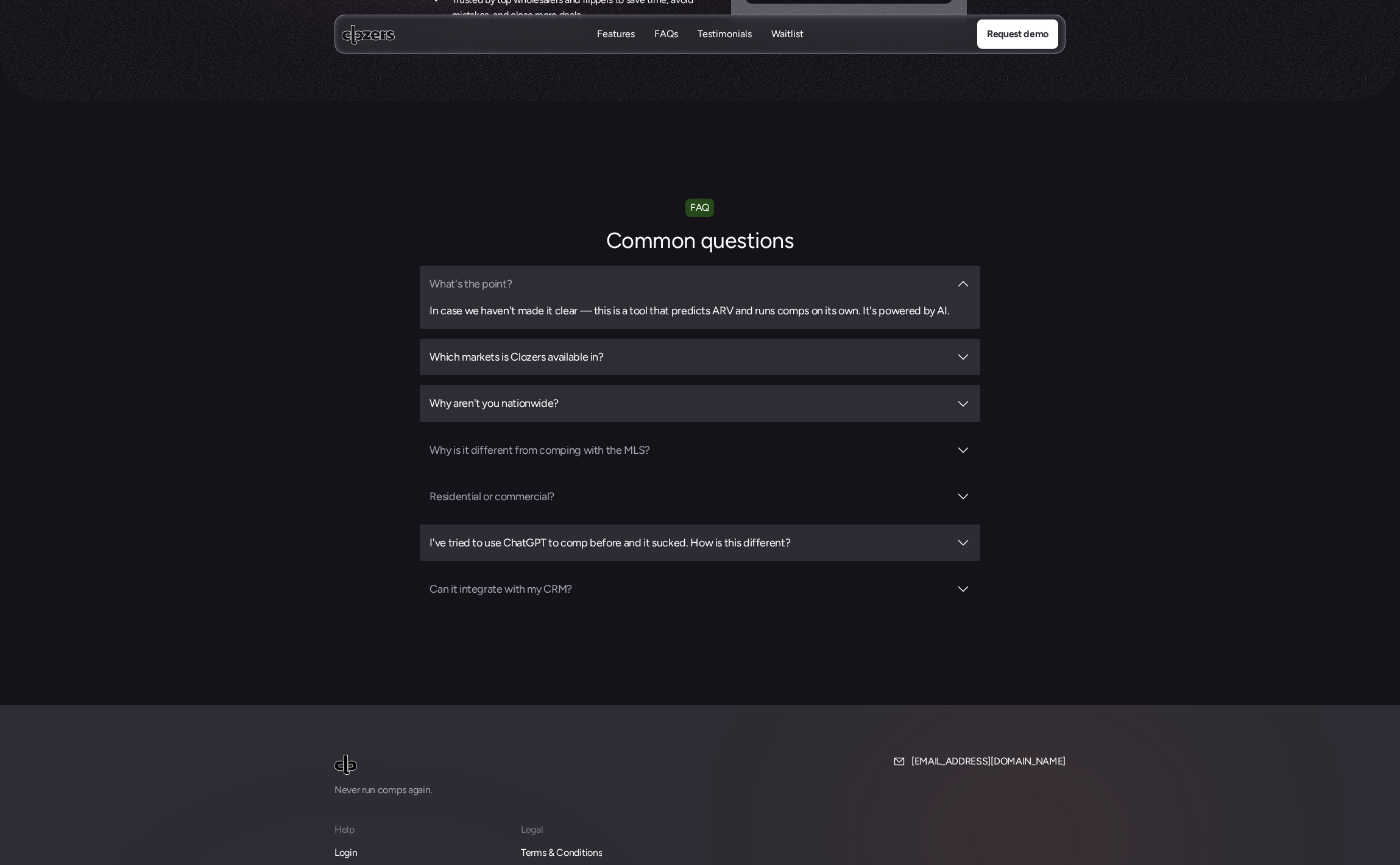
click at [581, 534] on h3 "I've tried to use ChatGPT to comp before and it sucked. How is this different?" at bounding box center [689, 543] width 519 height 17
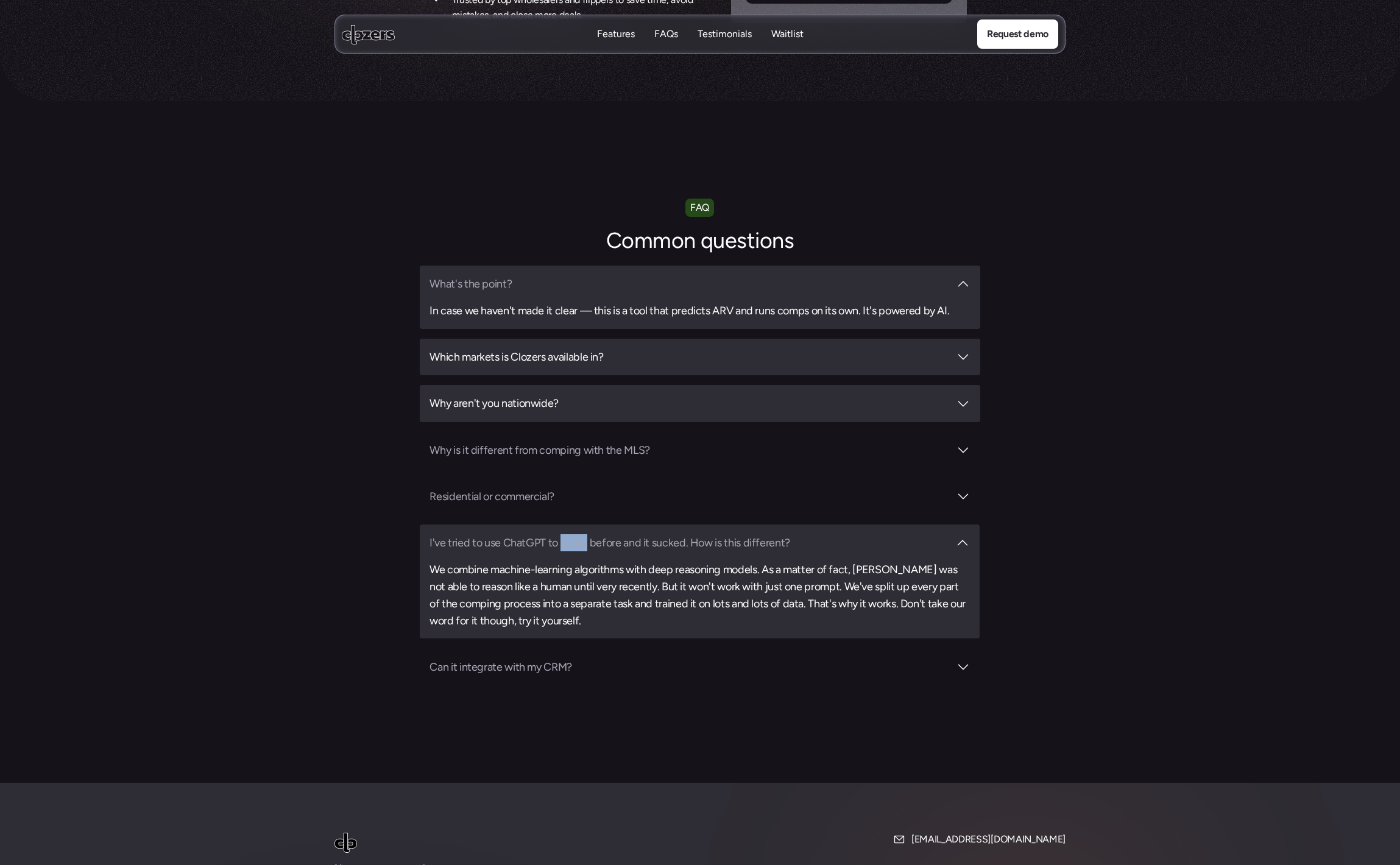
click at [581, 534] on h3 "I've tried to use ChatGPT to comp before and it sucked. How is this different?" at bounding box center [689, 543] width 519 height 17
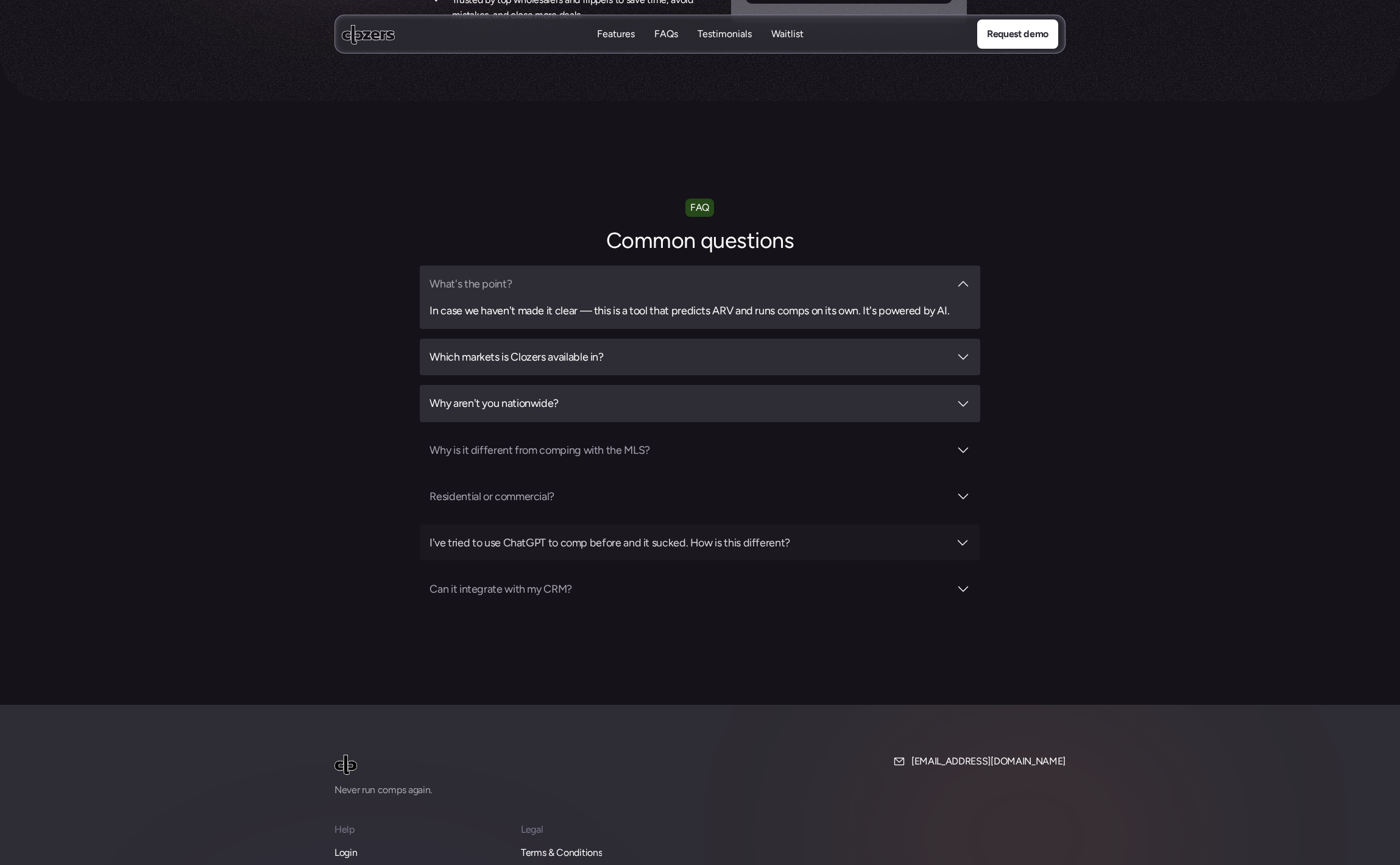
click at [579, 537] on div "What's the point? In case we haven't made it clear — this is a tool that predic…" at bounding box center [700, 436] width 560 height 341
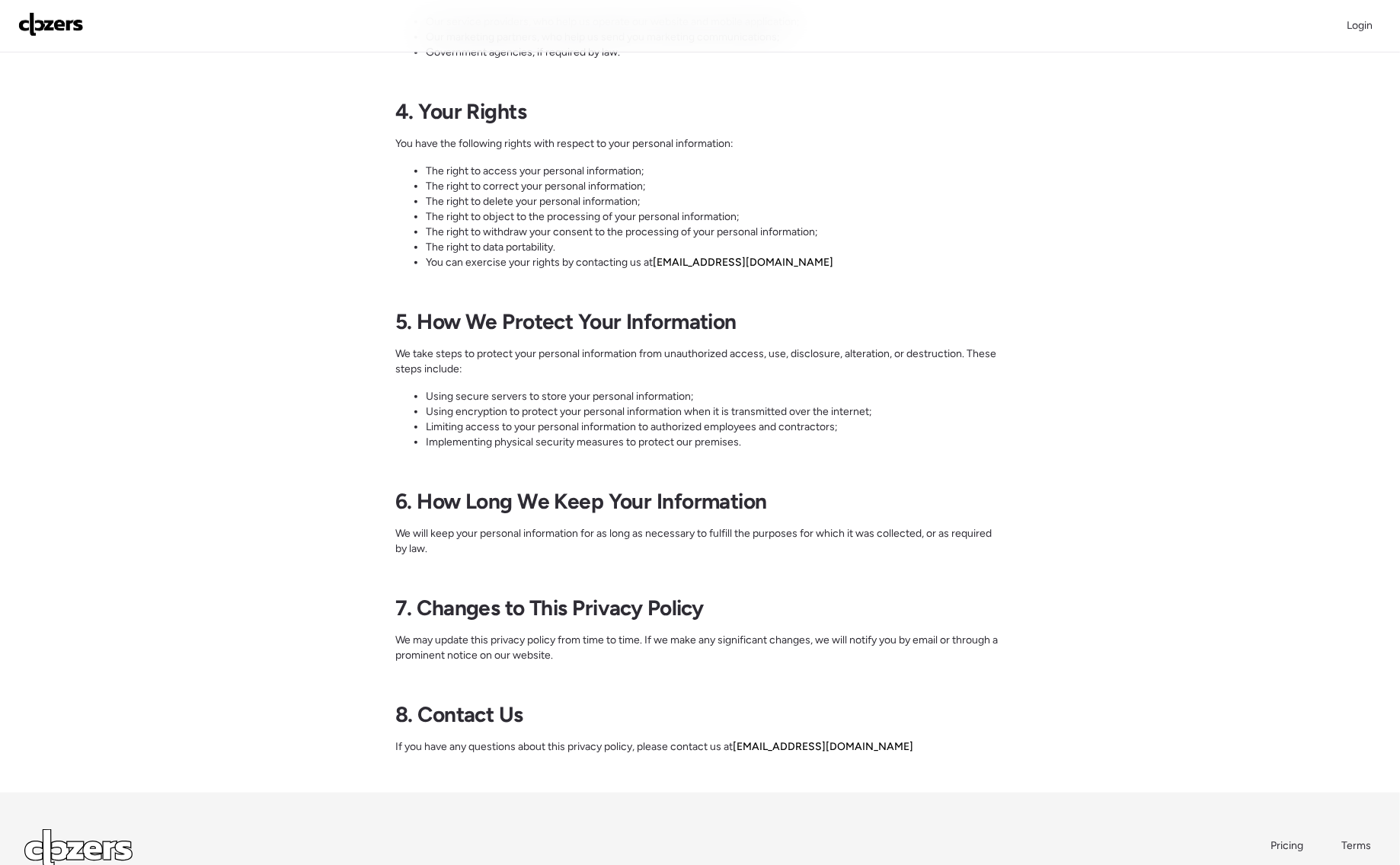
scroll to position [700, 0]
